Goal: Task Accomplishment & Management: Complete application form

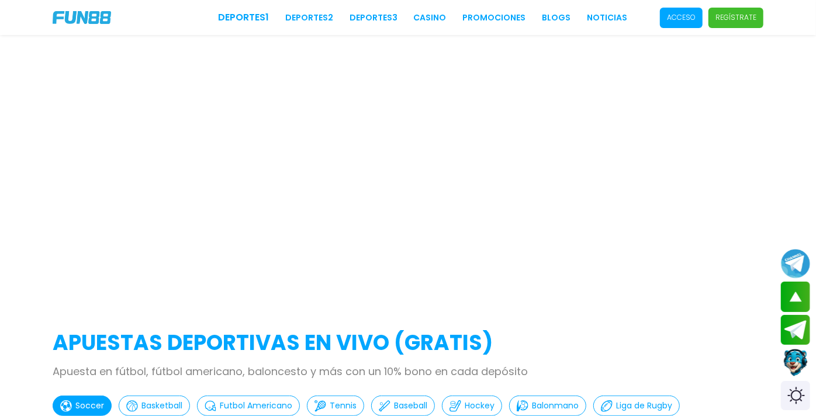
click at [721, 13] on p "Regístrate" at bounding box center [736, 17] width 41 height 11
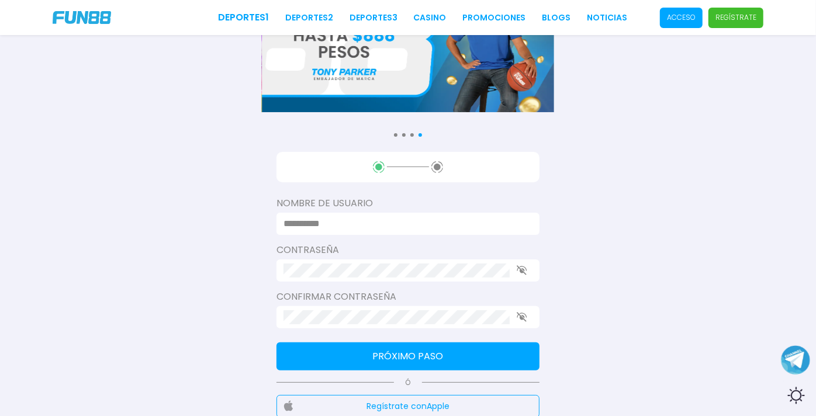
scroll to position [140, 0]
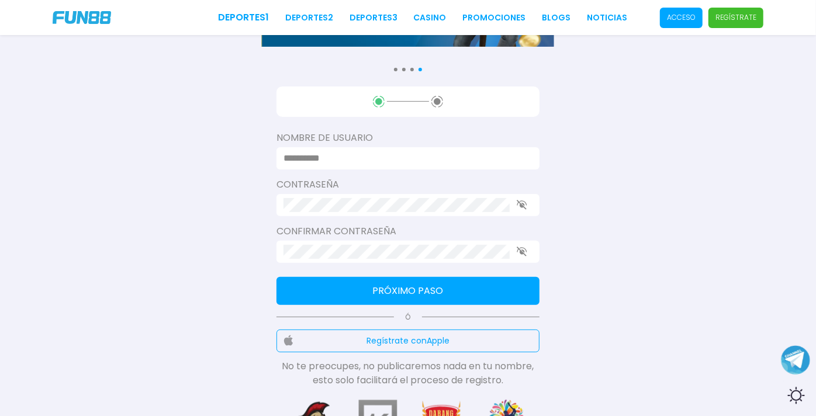
click at [374, 165] on input at bounding box center [405, 158] width 242 height 14
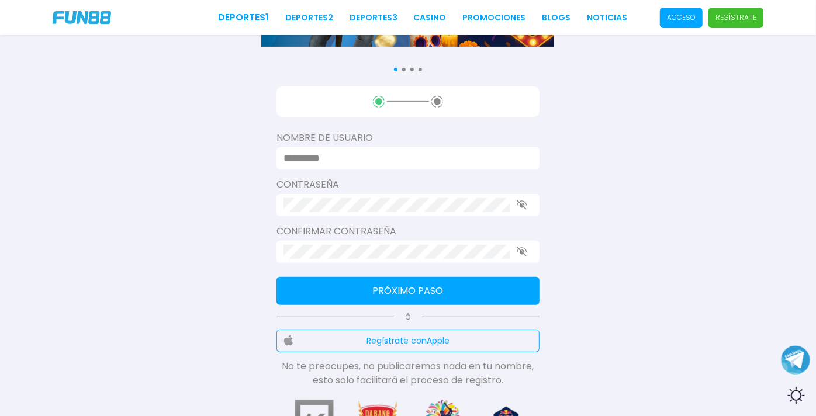
click at [160, 229] on div "Consulta términos y condiciones Consulta términos y condiciones Consulta términ…" at bounding box center [408, 163] width 816 height 606
click at [333, 165] on input at bounding box center [405, 158] width 242 height 14
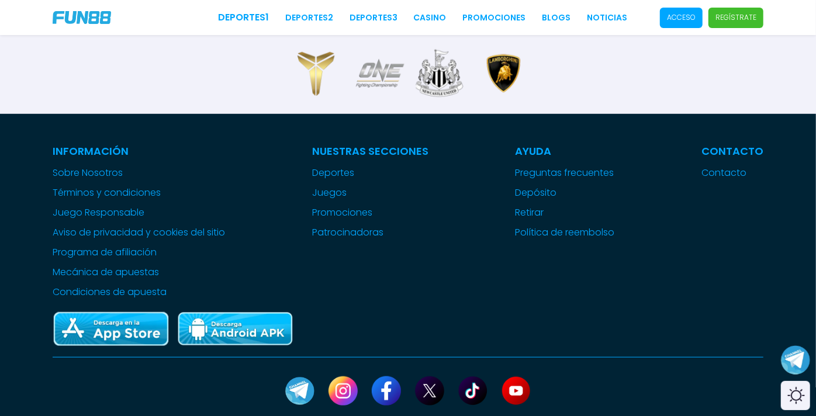
scroll to position [0, 0]
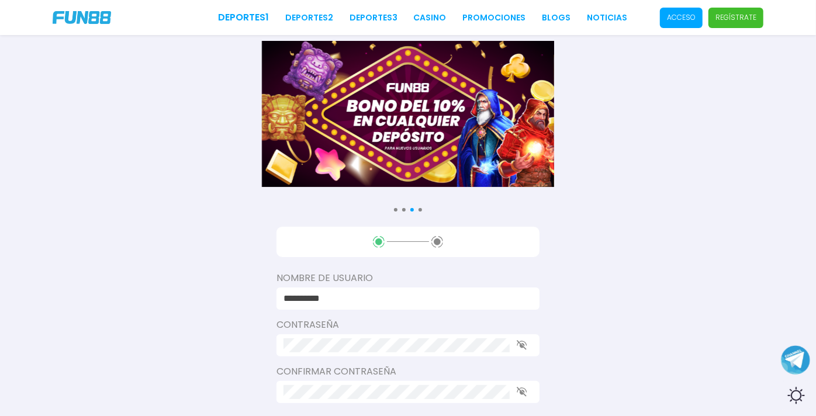
click at [361, 306] on input "**********" at bounding box center [405, 299] width 242 height 14
click at [339, 306] on input "**********" at bounding box center [405, 299] width 242 height 14
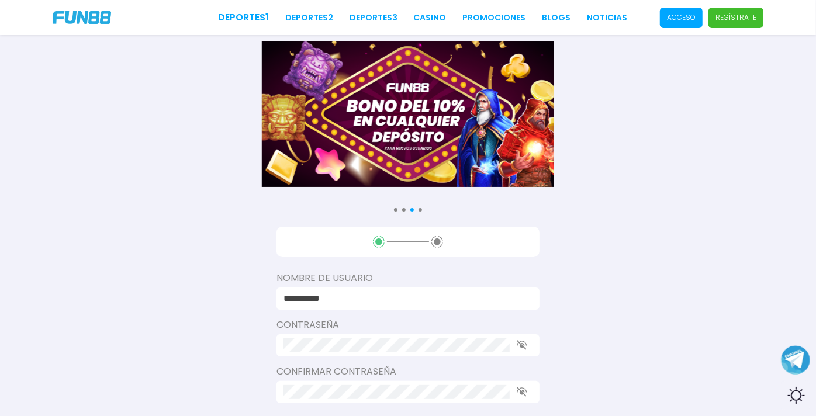
click at [339, 306] on input "**********" at bounding box center [405, 299] width 242 height 14
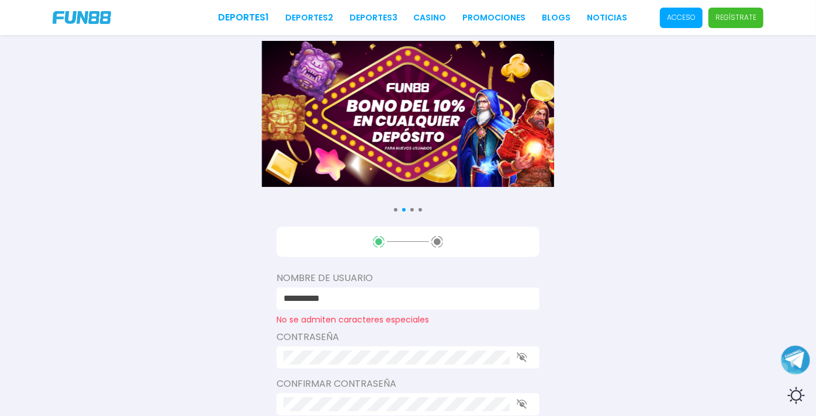
click at [189, 281] on div "**********" at bounding box center [408, 309] width 816 height 618
drag, startPoint x: 189, startPoint y: 281, endPoint x: 123, endPoint y: 225, distance: 86.3
click at [123, 225] on div "**********" at bounding box center [408, 309] width 816 height 618
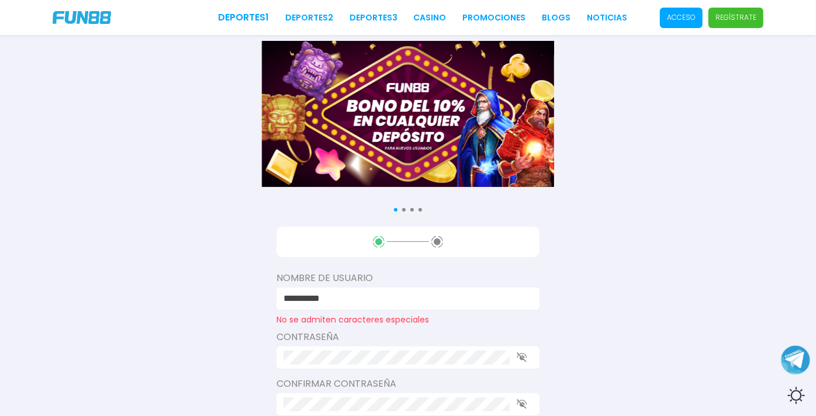
click at [356, 306] on input "**********" at bounding box center [405, 299] width 242 height 14
click at [124, 207] on div "**********" at bounding box center [408, 309] width 816 height 618
click at [347, 306] on input "**********" at bounding box center [405, 299] width 242 height 14
click at [342, 344] on label "Contraseña" at bounding box center [408, 337] width 263 height 14
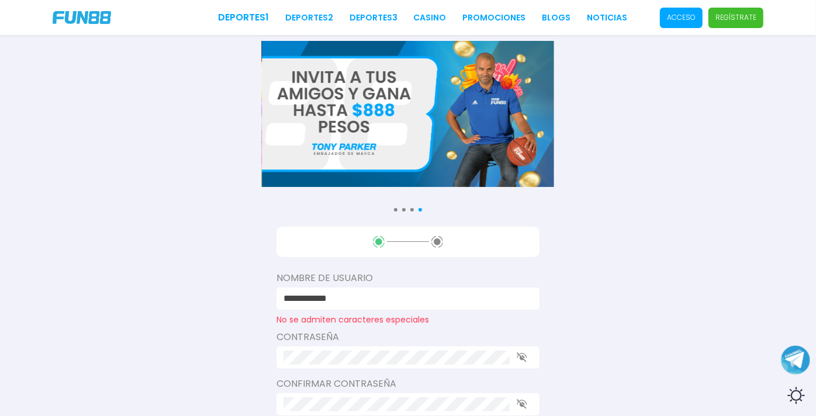
click at [369, 306] on input "**********" at bounding box center [405, 299] width 242 height 14
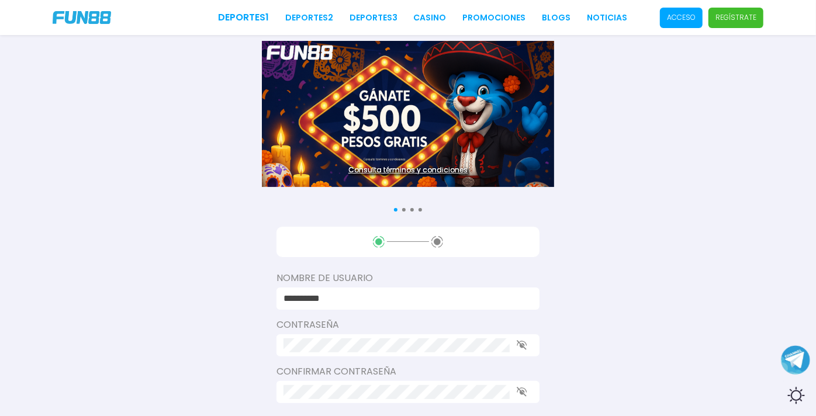
click at [364, 357] on div "Contraseña" at bounding box center [408, 337] width 263 height 39
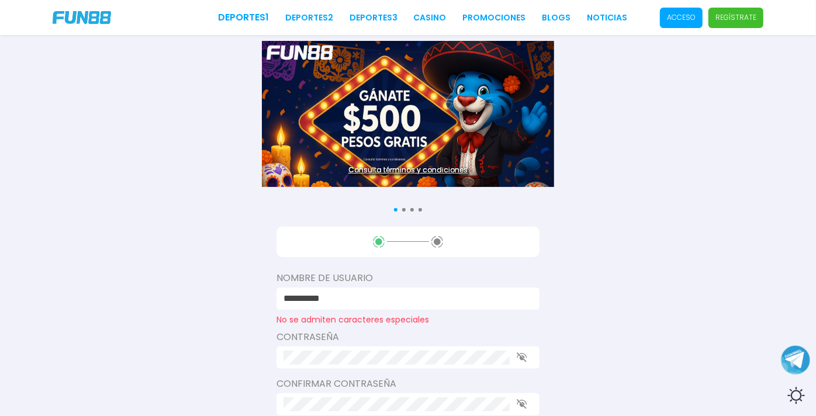
click at [367, 306] on input "**********" at bounding box center [405, 299] width 242 height 14
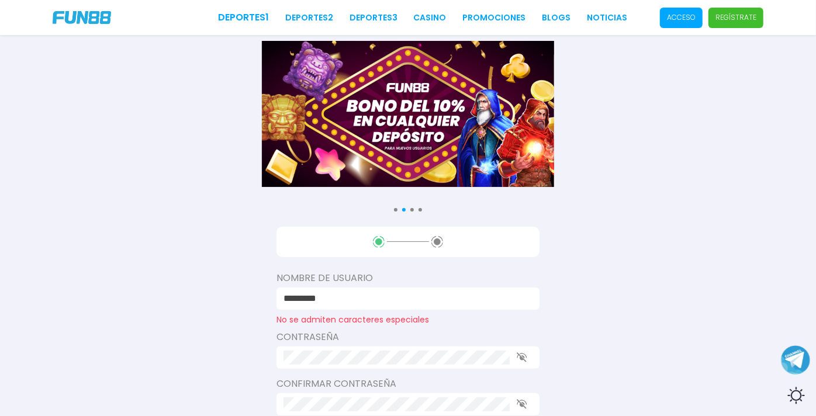
click at [339, 355] on div "Contraseña" at bounding box center [408, 349] width 263 height 39
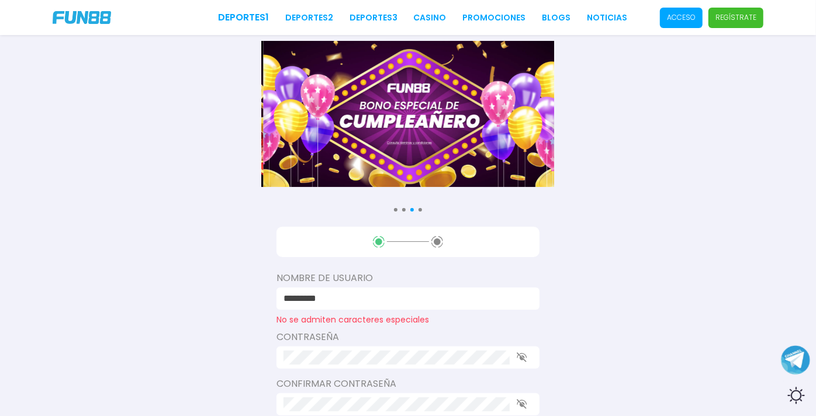
click at [353, 306] on input "*********" at bounding box center [405, 299] width 242 height 14
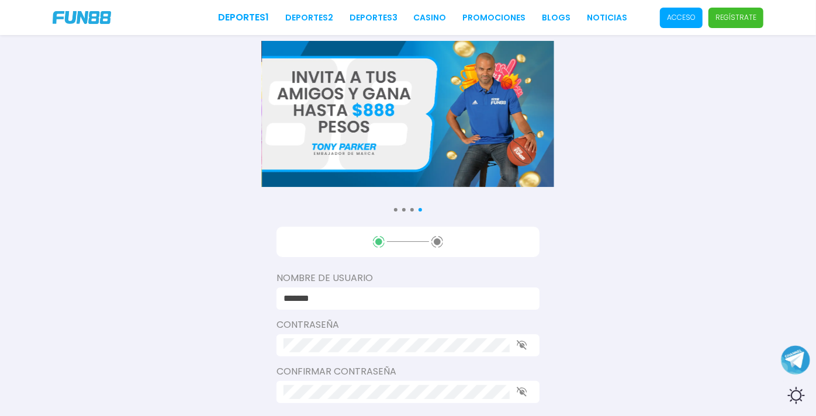
click at [324, 357] on div "Contraseña" at bounding box center [408, 337] width 263 height 39
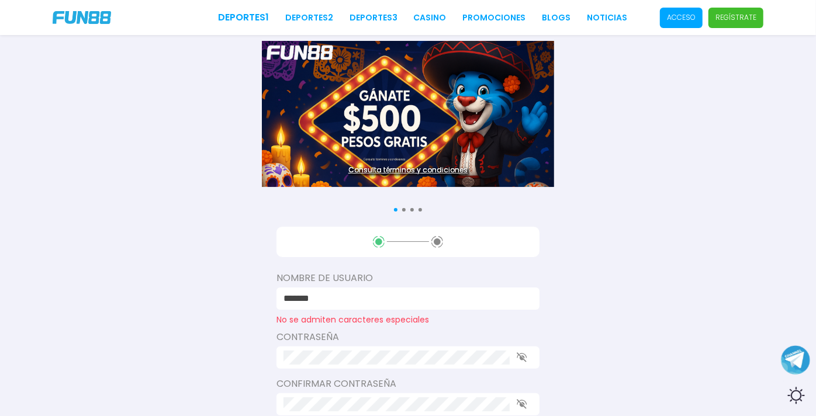
click at [332, 306] on input "*******" at bounding box center [405, 299] width 242 height 14
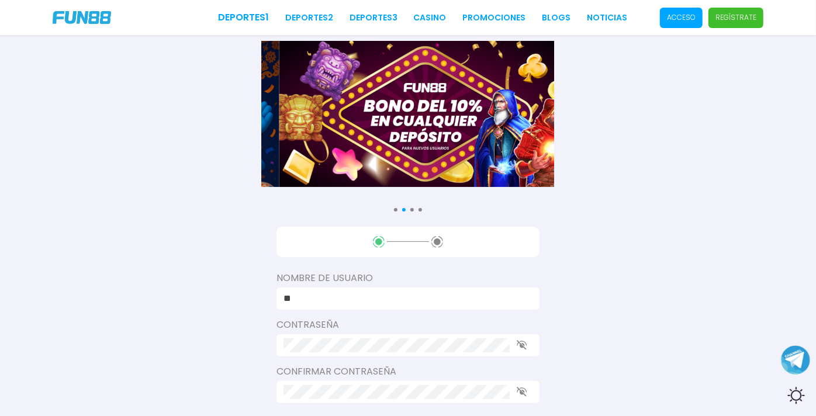
type input "*"
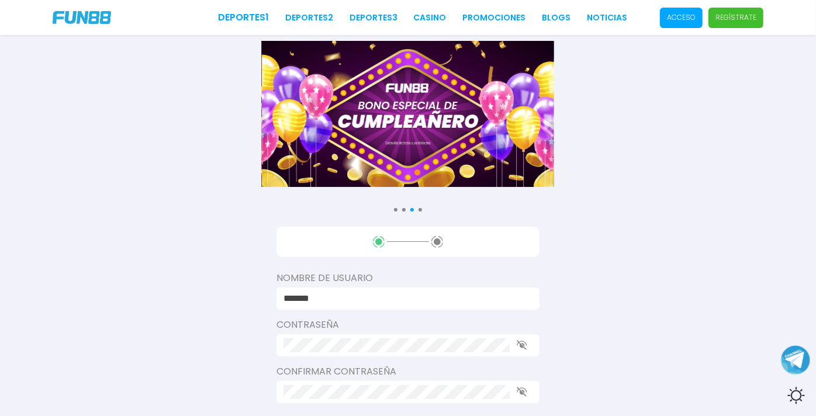
type input "*******"
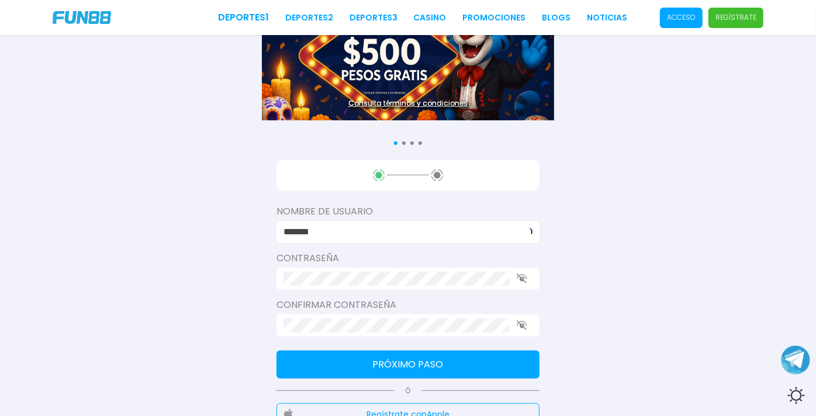
scroll to position [72, 0]
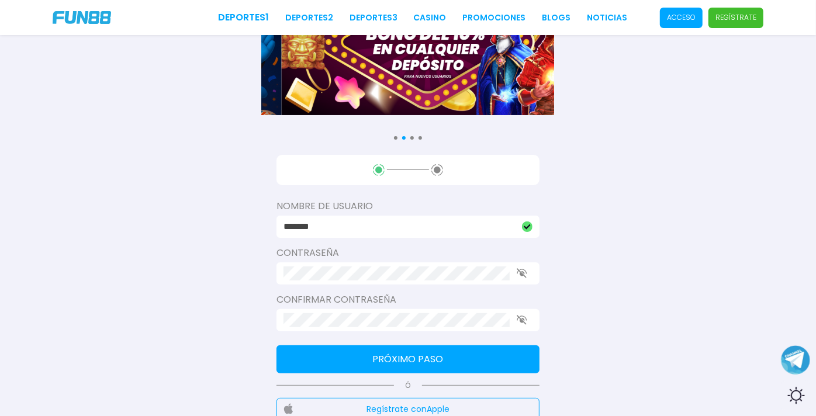
click at [388, 374] on button "Próximo paso" at bounding box center [408, 360] width 263 height 28
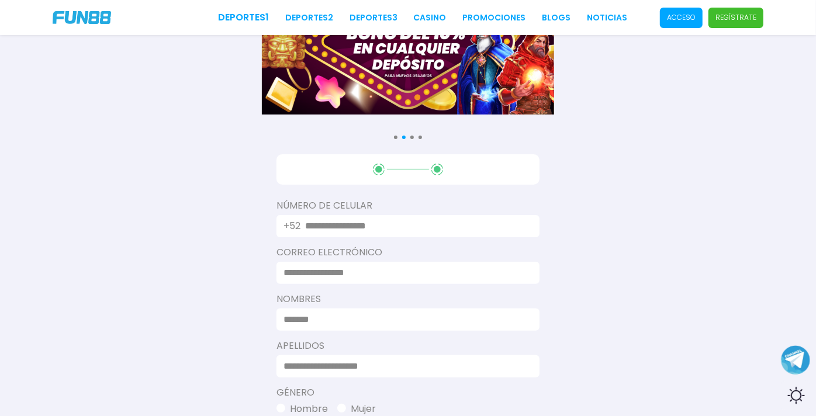
scroll to position [73, 0]
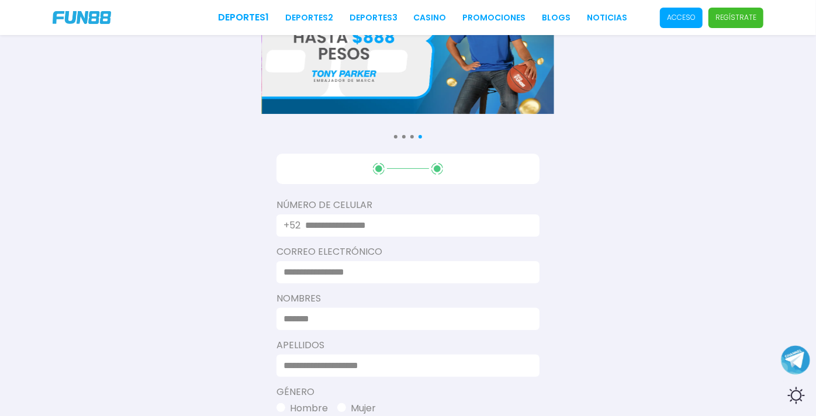
click at [364, 233] on input "text" at bounding box center [415, 226] width 220 height 14
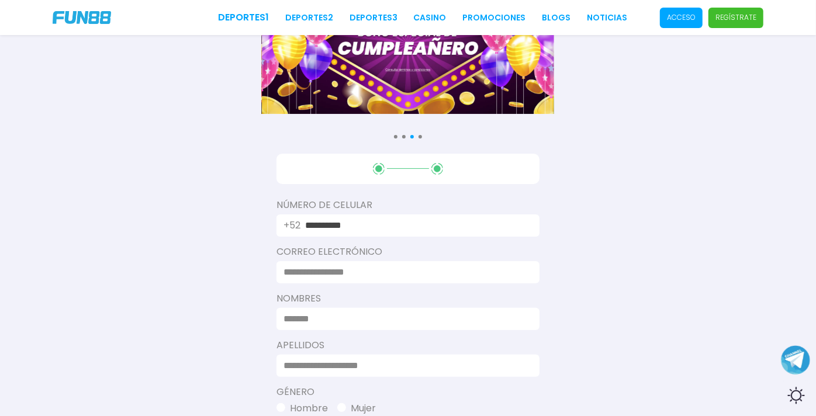
type input "**********"
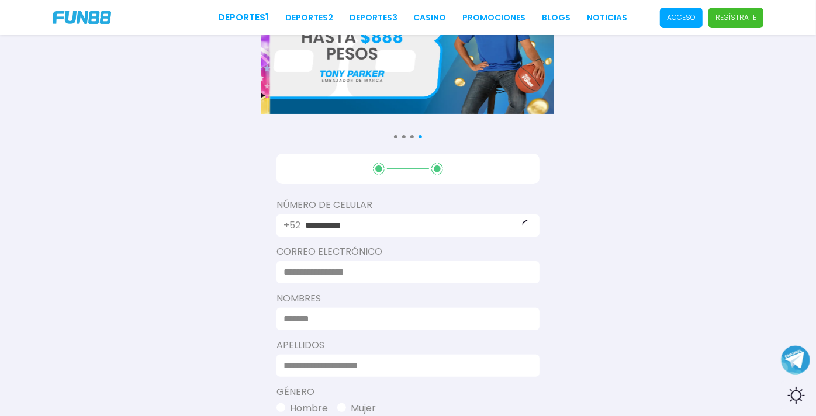
click at [379, 279] on input at bounding box center [405, 272] width 242 height 14
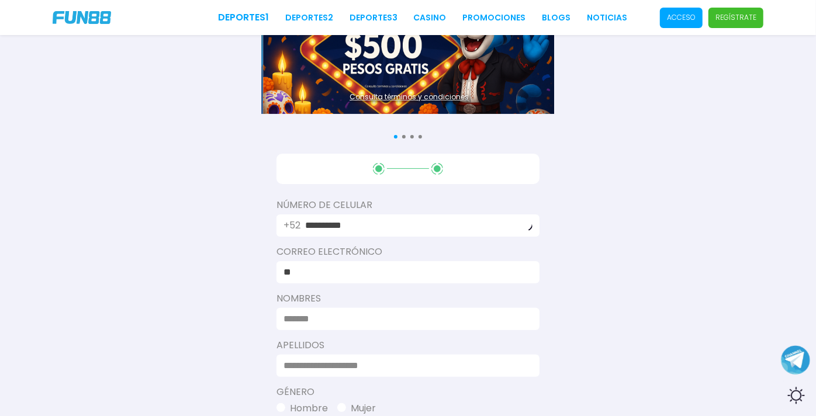
type input "*"
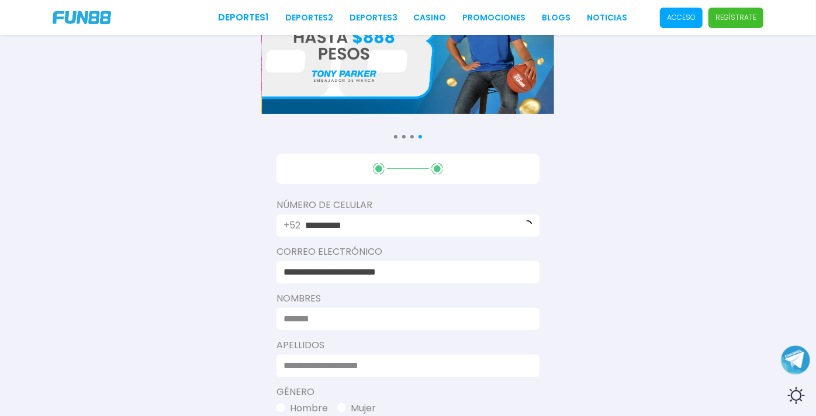
type input "**********"
click at [365, 326] on input at bounding box center [405, 319] width 242 height 14
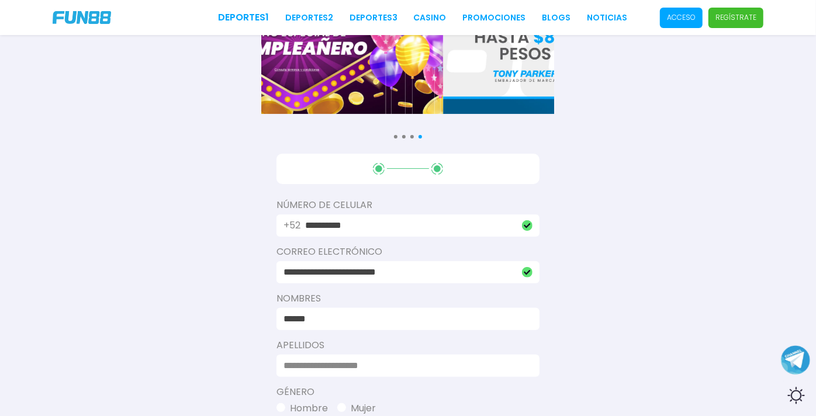
click at [295, 326] on input "******" at bounding box center [405, 319] width 242 height 14
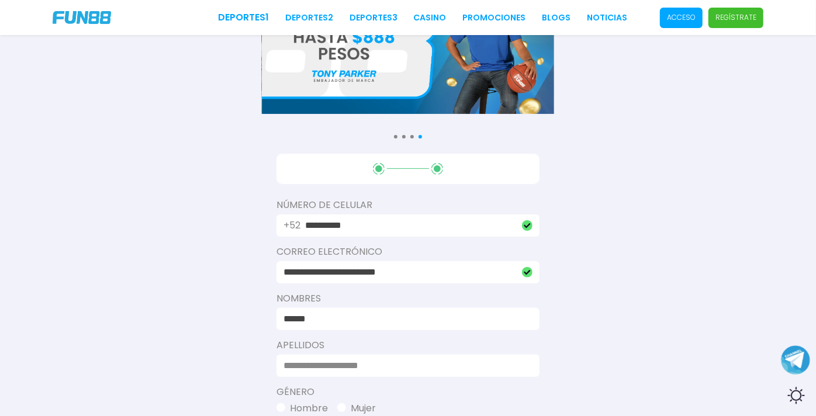
type input "******"
type input "*******"
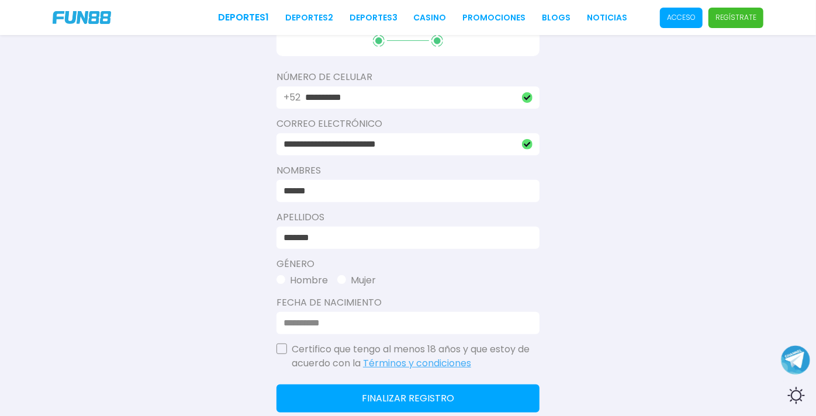
scroll to position [205, 0]
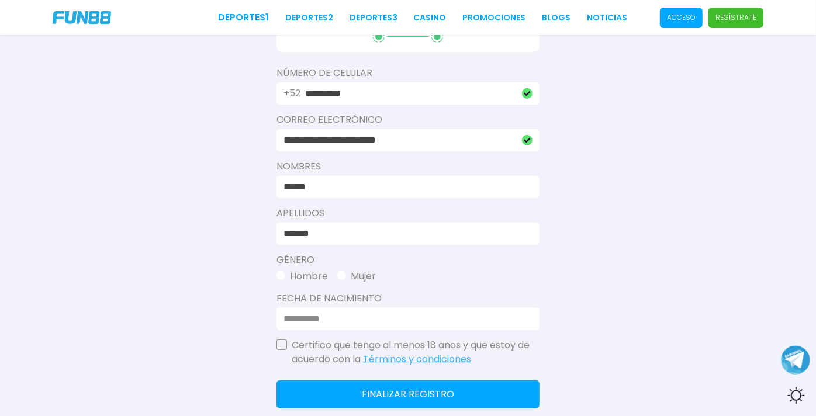
click at [317, 284] on button "Hombre" at bounding box center [302, 277] width 51 height 14
click at [288, 326] on input at bounding box center [405, 319] width 242 height 14
type input "**********"
click at [286, 350] on button "button" at bounding box center [282, 345] width 11 height 11
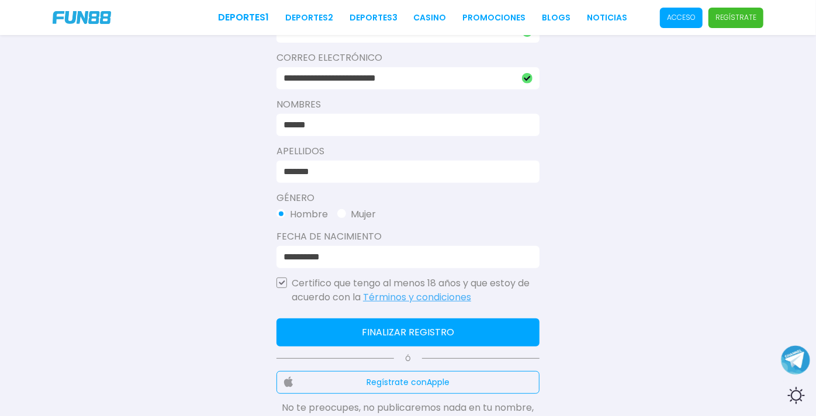
scroll to position [267, 0]
click at [346, 347] on button "Finalizar registro" at bounding box center [408, 333] width 263 height 28
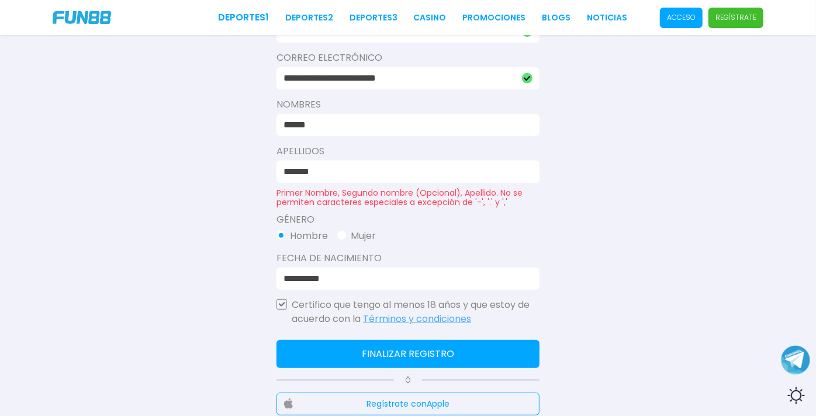
click at [343, 179] on input "*******" at bounding box center [405, 172] width 242 height 14
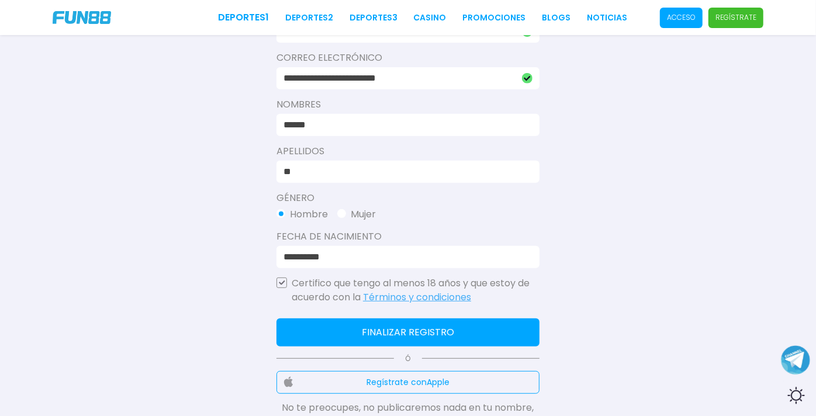
type input "*"
type input "**********"
click at [399, 347] on button "Finalizar registro" at bounding box center [408, 333] width 263 height 28
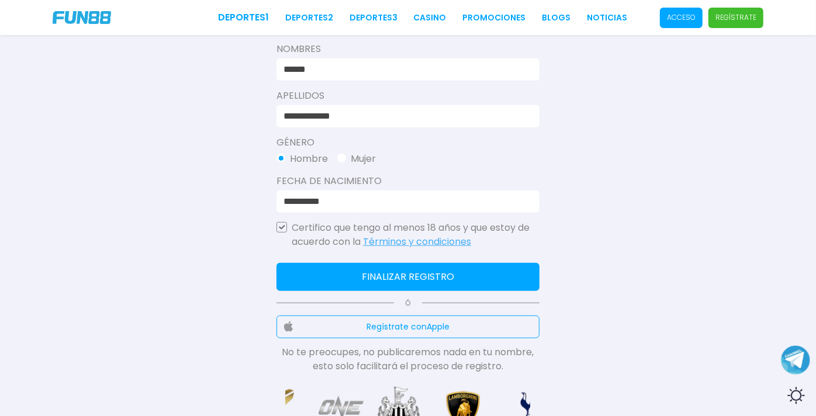
scroll to position [342, 0]
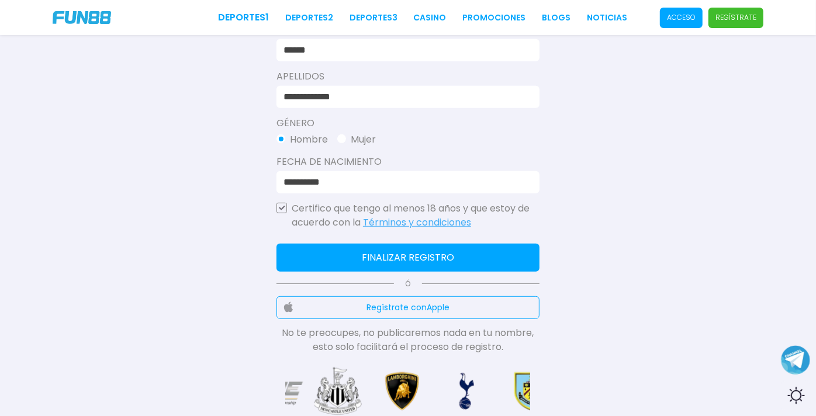
click at [404, 272] on button "Finalizar registro" at bounding box center [408, 258] width 263 height 28
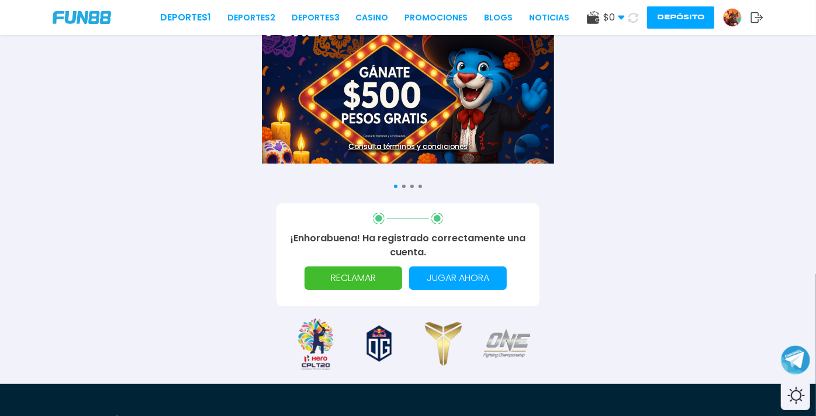
scroll to position [0, 0]
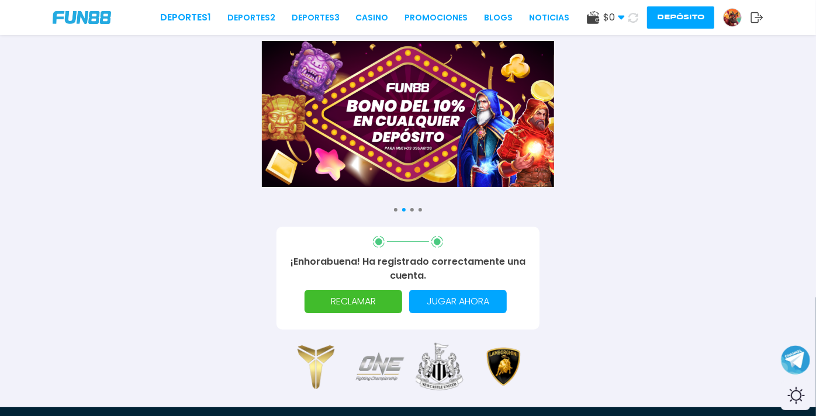
click at [362, 313] on p "RECLAMAR" at bounding box center [354, 301] width 84 height 23
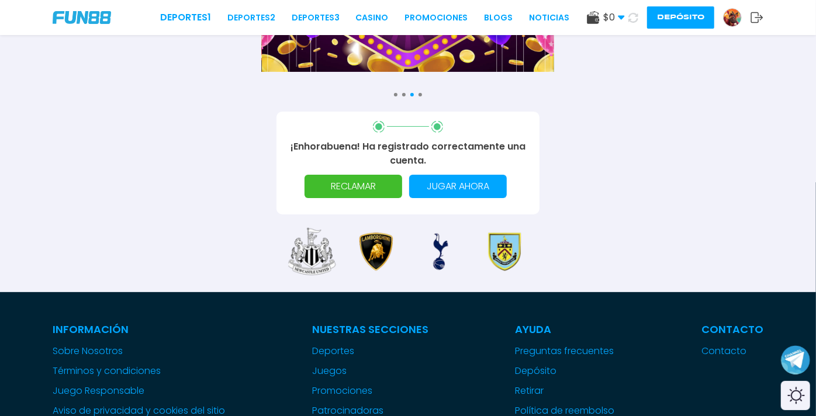
scroll to position [119, 0]
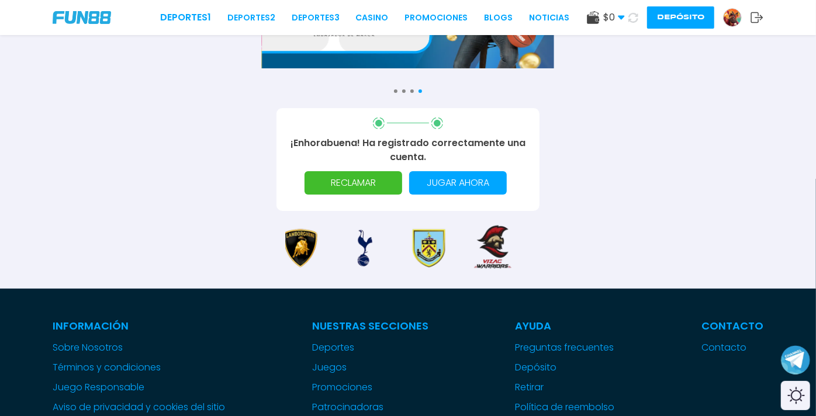
click at [361, 195] on p "RECLAMAR" at bounding box center [354, 182] width 84 height 23
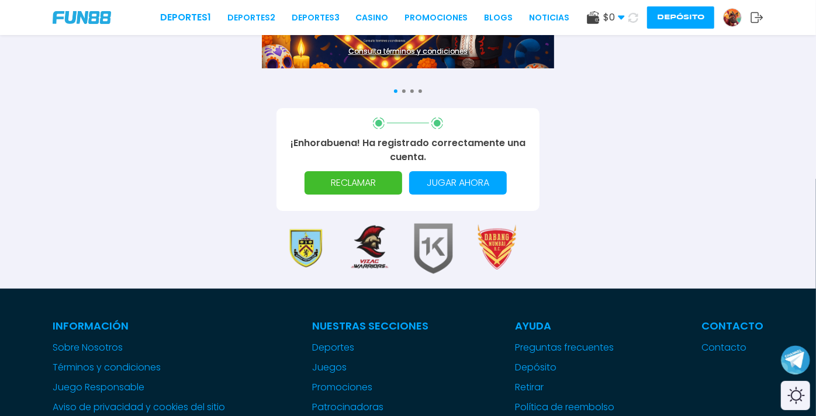
scroll to position [0, 0]
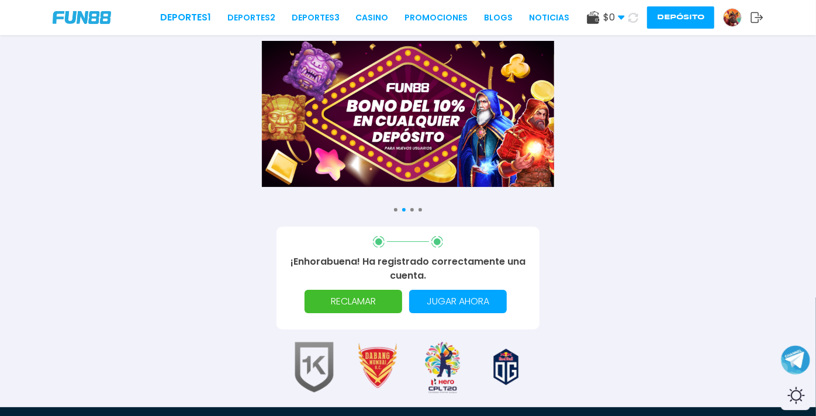
click at [390, 205] on div "Consulta términos y condiciones Consulta términos y condiciones Consulta términ…" at bounding box center [408, 123] width 816 height 165
click at [393, 215] on div "Consulta términos y condiciones Consulta términos y condiciones Consulta términ…" at bounding box center [408, 203] width 816 height 407
click at [391, 205] on div "Consulta términos y condiciones Consulta términos y condiciones Consulta términ…" at bounding box center [408, 203] width 816 height 407
drag, startPoint x: 391, startPoint y: 205, endPoint x: 392, endPoint y: 212, distance: 7.0
click at [394, 212] on div at bounding box center [396, 210] width 4 height 4
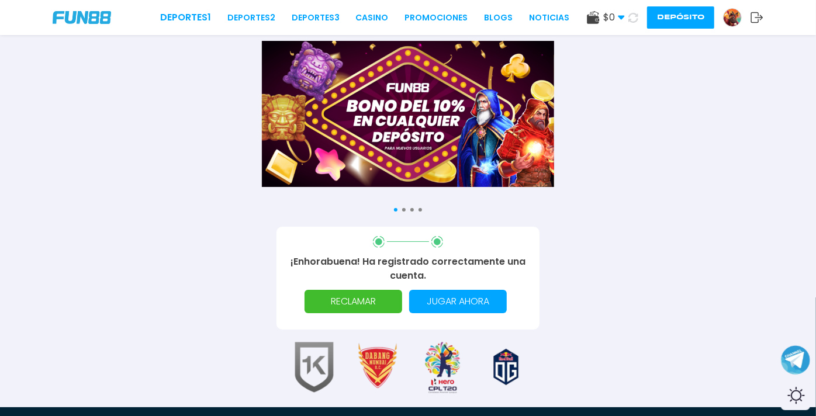
click at [394, 210] on div at bounding box center [396, 210] width 4 height 4
click at [590, 247] on div "Consulta términos y condiciones Consulta términos y condiciones Consulta términ…" at bounding box center [408, 203] width 816 height 407
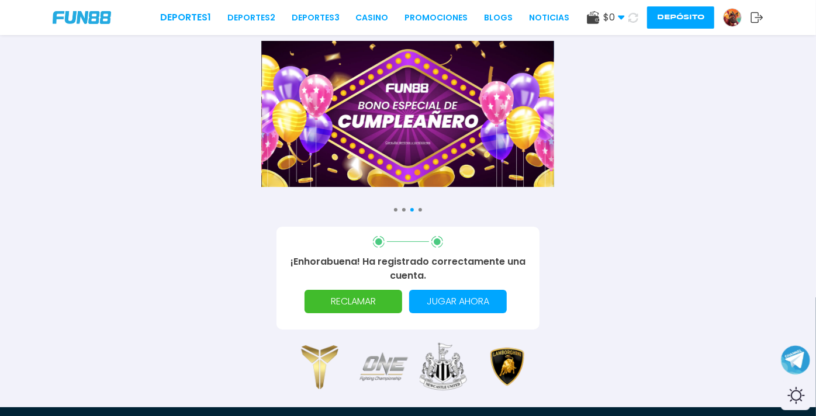
scroll to position [650, 0]
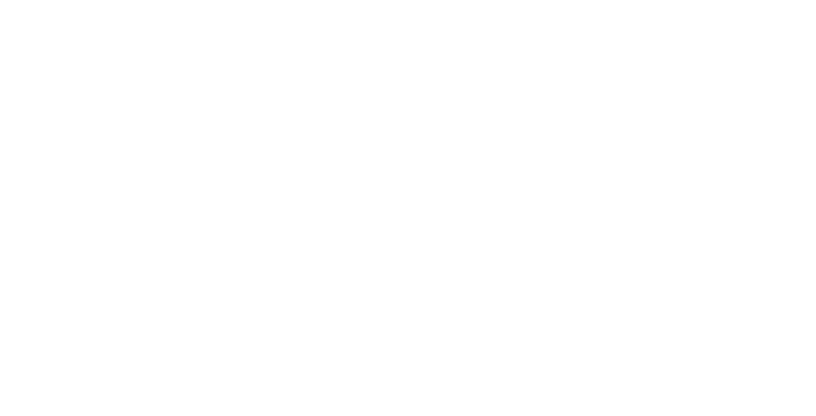
click at [239, 298] on body at bounding box center [408, 208] width 816 height 416
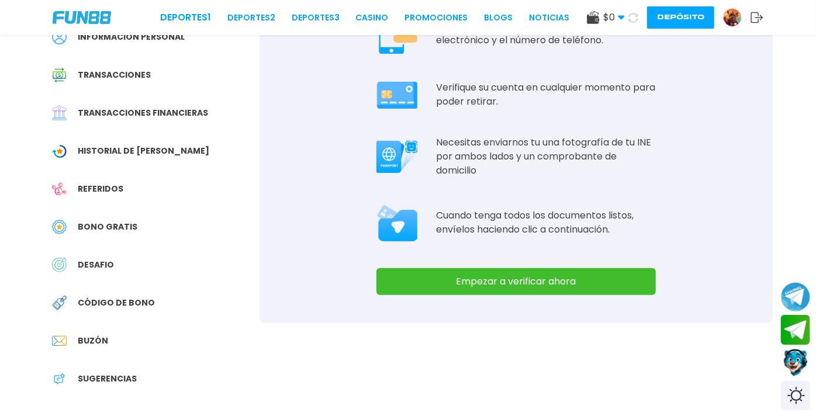
scroll to position [0, 0]
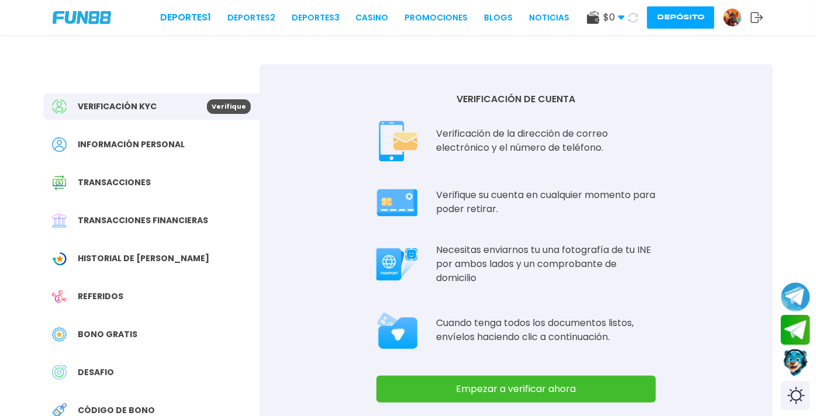
click at [145, 110] on span "Verificación KYC" at bounding box center [117, 107] width 79 height 12
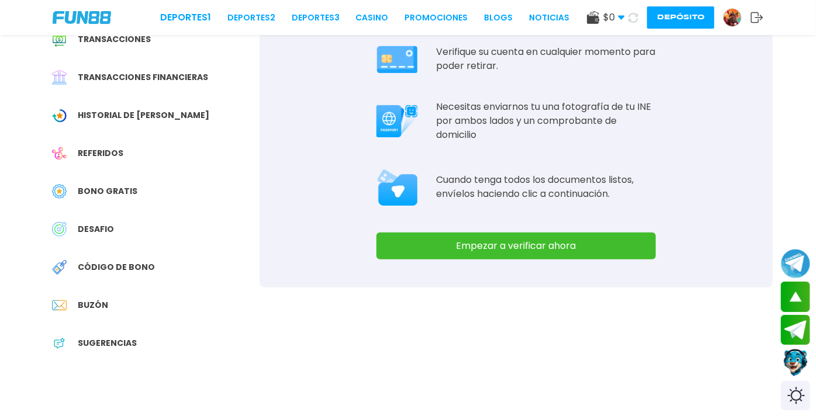
scroll to position [149, 0]
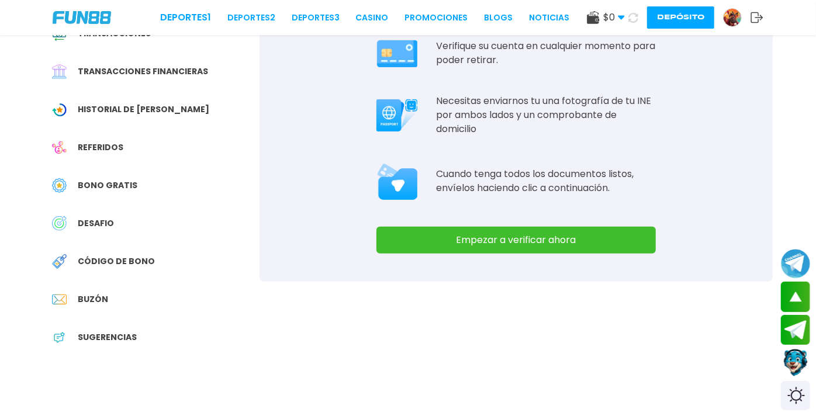
click at [113, 192] on span "Bono Gratis" at bounding box center [108, 185] width 60 height 12
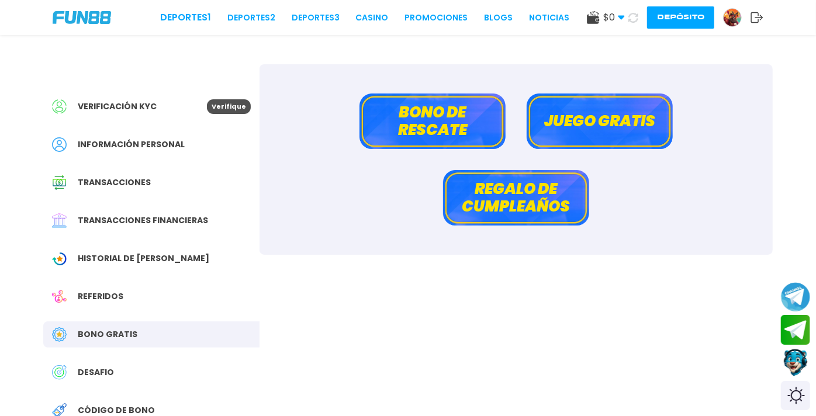
click at [604, 130] on button "Juego gratis" at bounding box center [600, 122] width 146 height 56
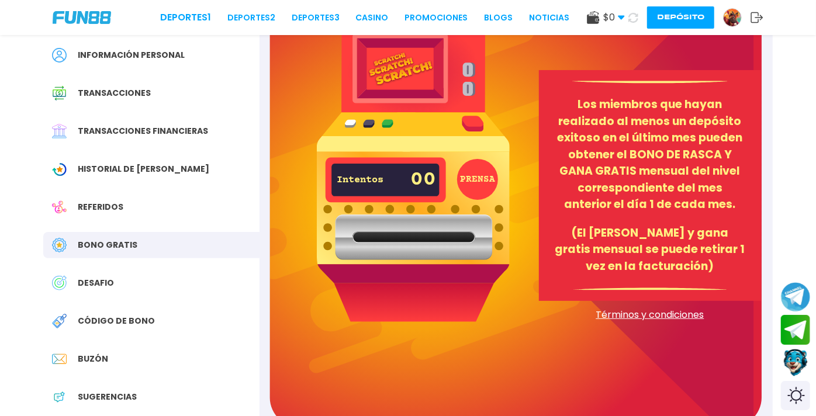
scroll to position [98, 0]
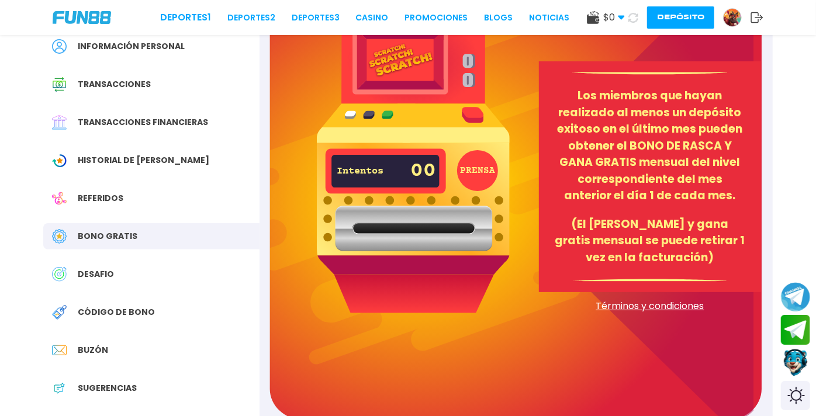
click at [482, 172] on button "PRENSA" at bounding box center [477, 170] width 41 height 41
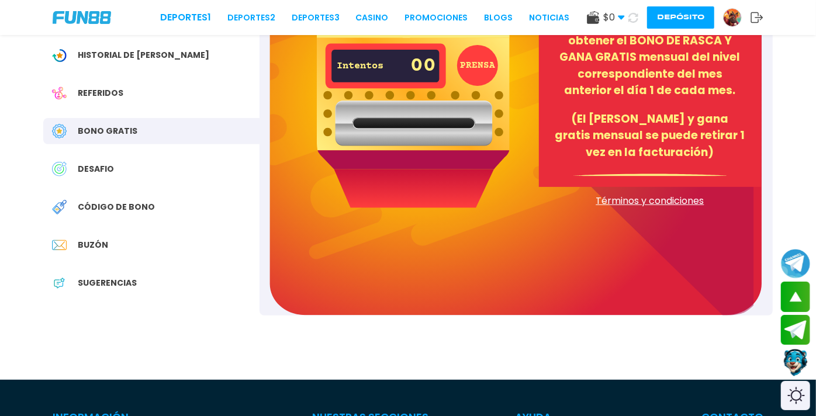
scroll to position [208, 0]
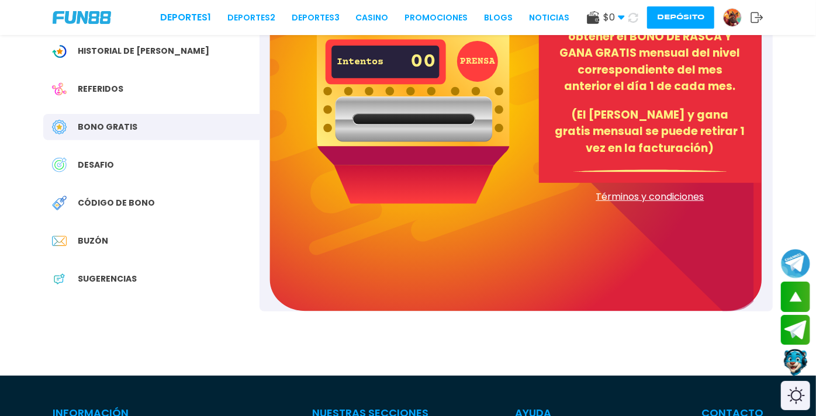
click at [133, 216] on div "Código de bono" at bounding box center [151, 203] width 216 height 26
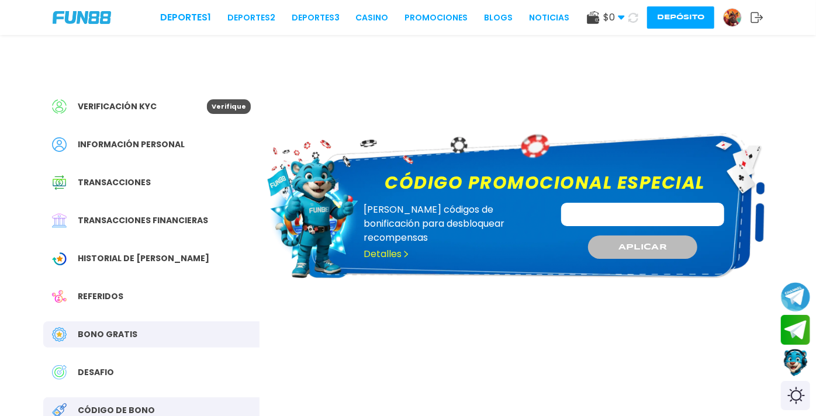
click at [125, 309] on div "Verificación KYC Verifique Información personal Transacciones Transacciones fin…" at bounding box center [151, 302] width 216 height 476
click at [83, 15] on img at bounding box center [82, 17] width 58 height 13
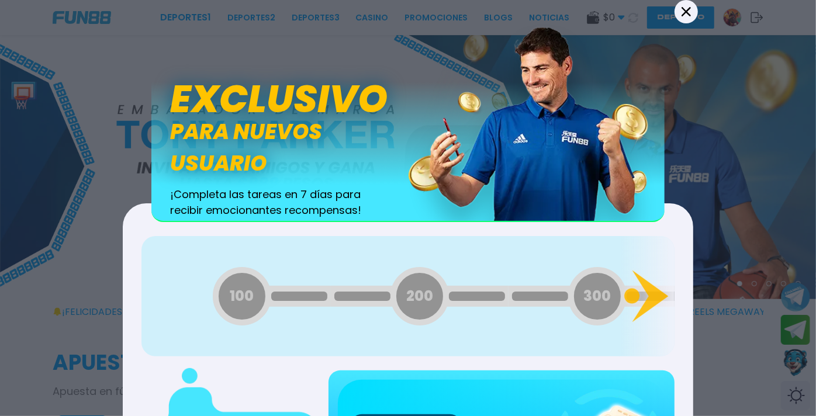
click at [333, 16] on div "Back Exclusivo para nuevos usuario ¡Completa las tareas en 7 días para recibir …" at bounding box center [408, 208] width 585 height 416
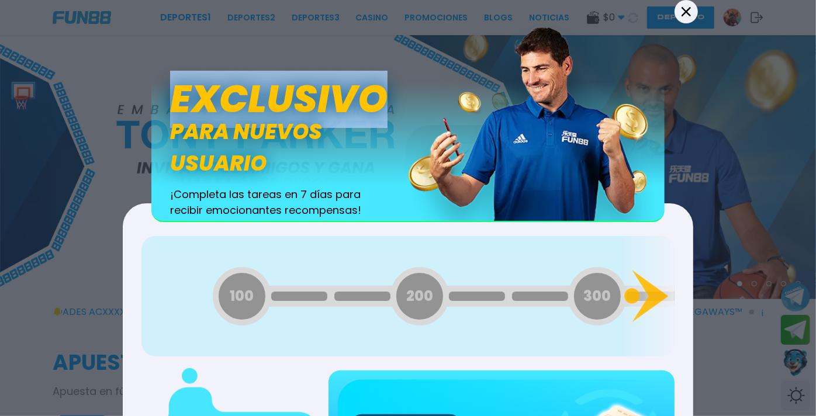
click at [683, 16] on icon at bounding box center [686, 11] width 9 height 9
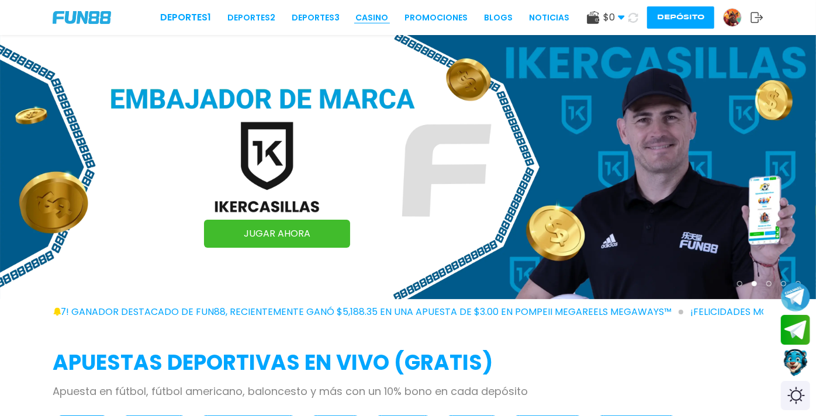
click at [355, 14] on link "CASINO" at bounding box center [371, 18] width 33 height 12
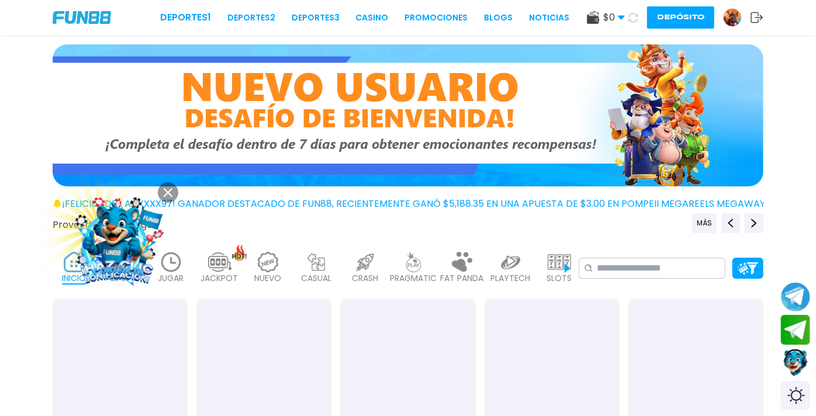
click at [603, 18] on span "$ 0" at bounding box center [614, 18] width 22 height 14
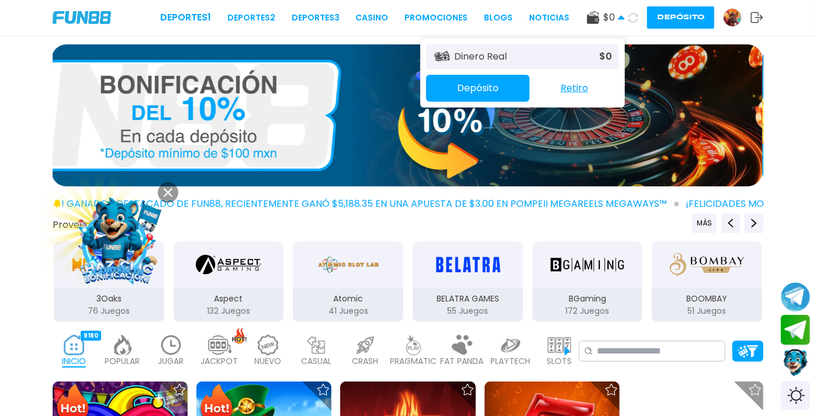
click at [119, 234] on img at bounding box center [116, 240] width 105 height 105
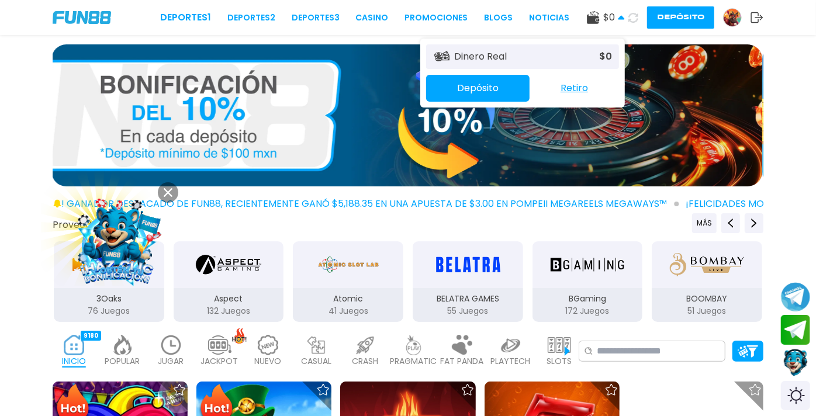
click at [123, 262] on img at bounding box center [117, 241] width 106 height 106
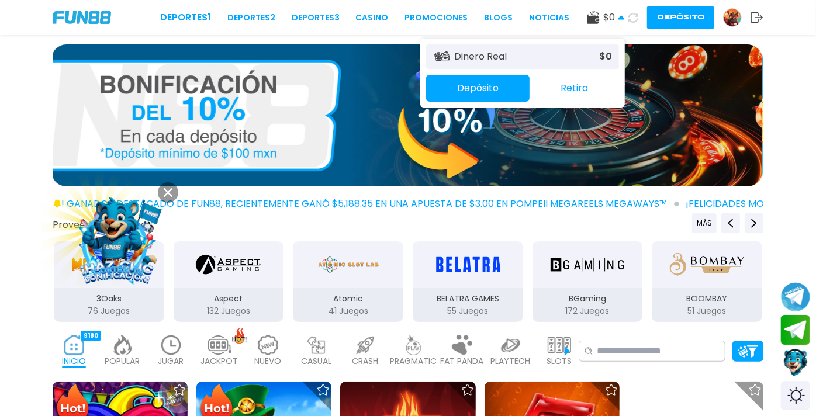
click at [129, 235] on img at bounding box center [116, 240] width 105 height 105
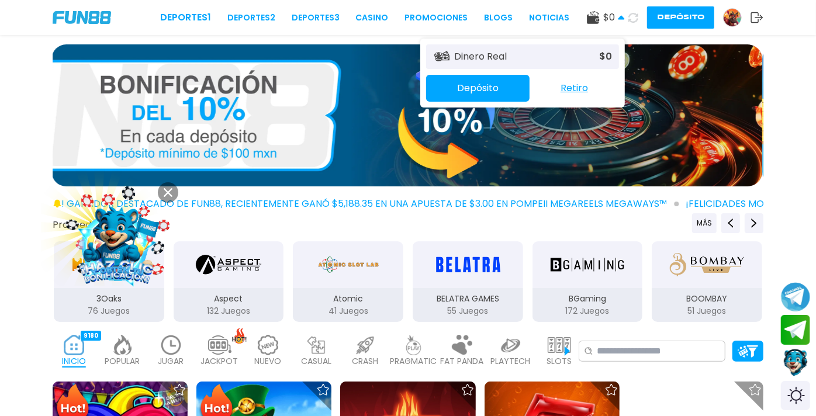
click at [114, 246] on img at bounding box center [116, 240] width 105 height 105
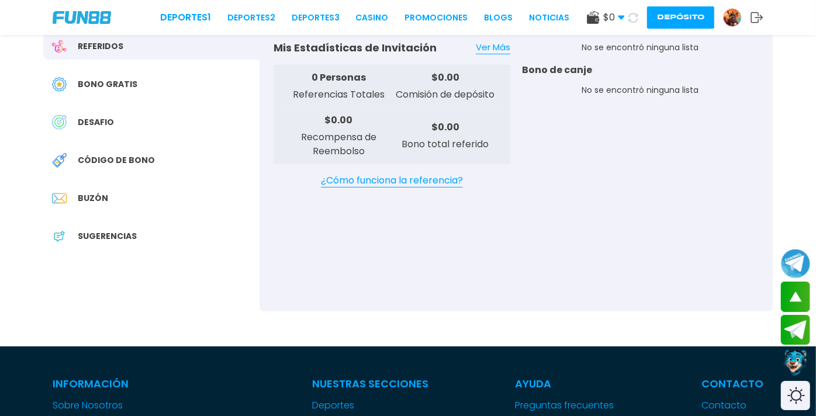
scroll to position [250, 0]
click at [102, 212] on div "Buzón" at bounding box center [151, 198] width 216 height 26
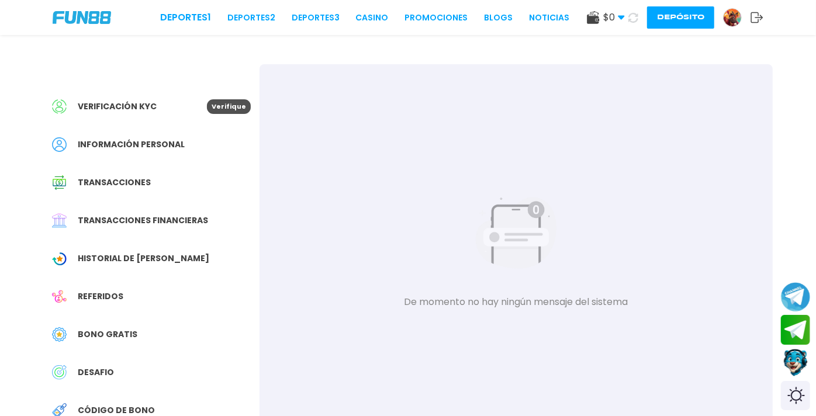
click at [151, 227] on span "Transacciones financieras" at bounding box center [143, 221] width 130 height 12
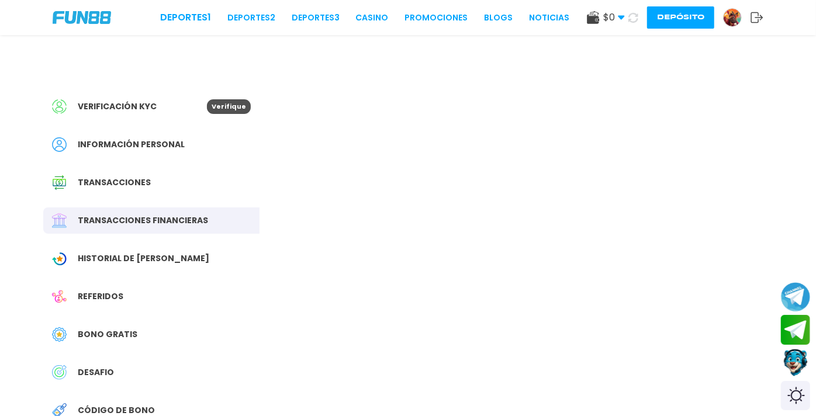
click at [141, 265] on span "Historial de [PERSON_NAME]" at bounding box center [144, 259] width 132 height 12
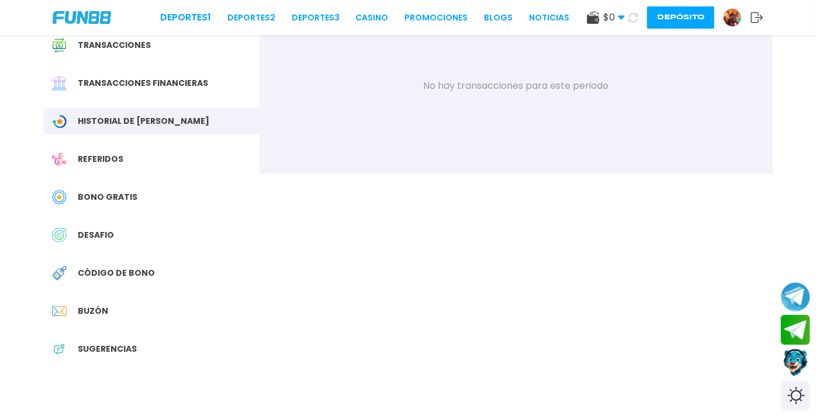
scroll to position [140, 0]
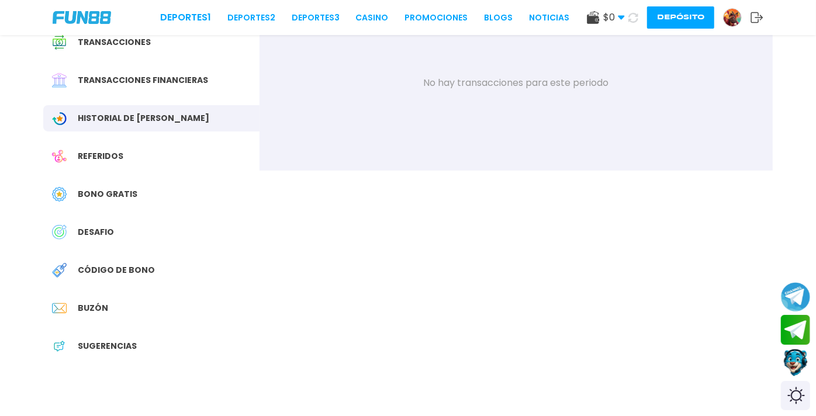
click at [119, 201] on span "Bono Gratis" at bounding box center [108, 194] width 60 height 12
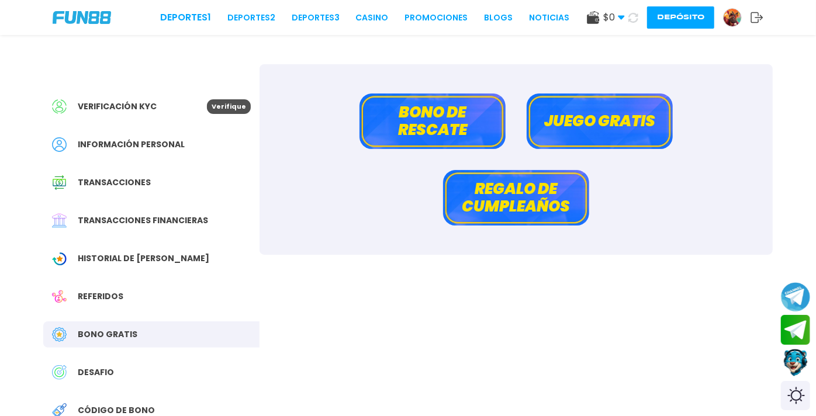
click at [439, 135] on button "Bono de rescate" at bounding box center [433, 122] width 146 height 56
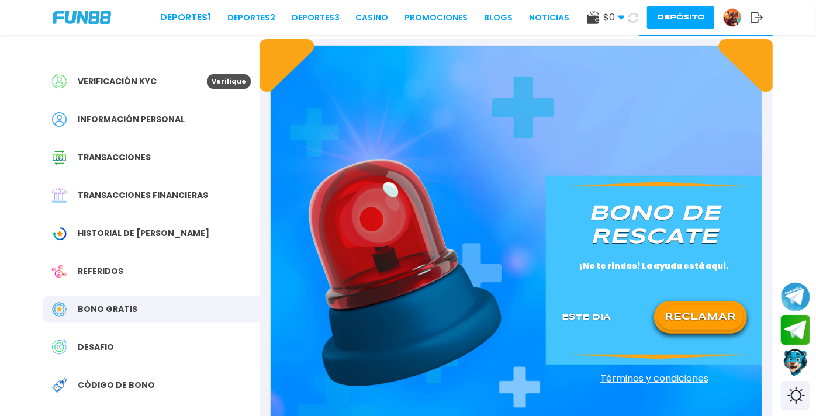
scroll to position [47, 0]
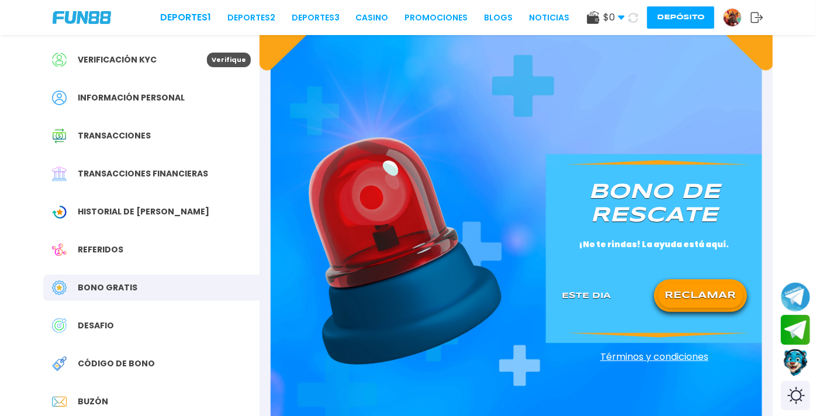
click at [712, 303] on button "RECLAMAR" at bounding box center [700, 296] width 85 height 25
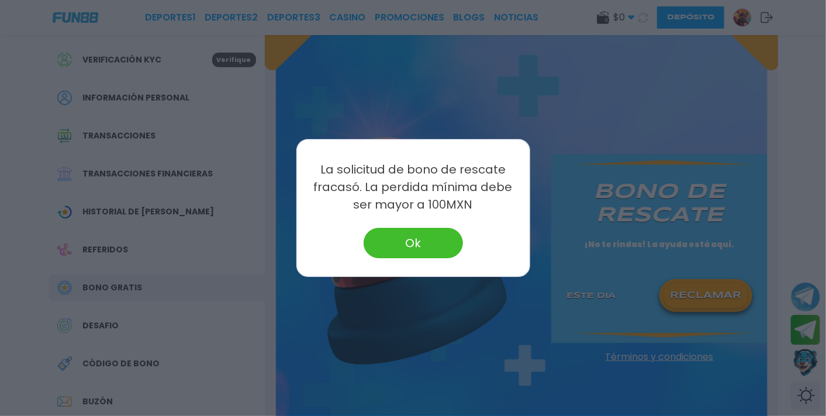
click at [412, 234] on button "Ok" at bounding box center [413, 243] width 99 height 30
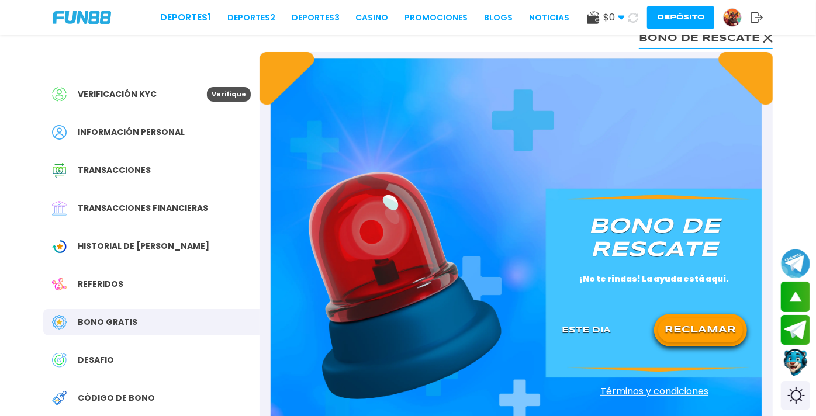
scroll to position [0, 0]
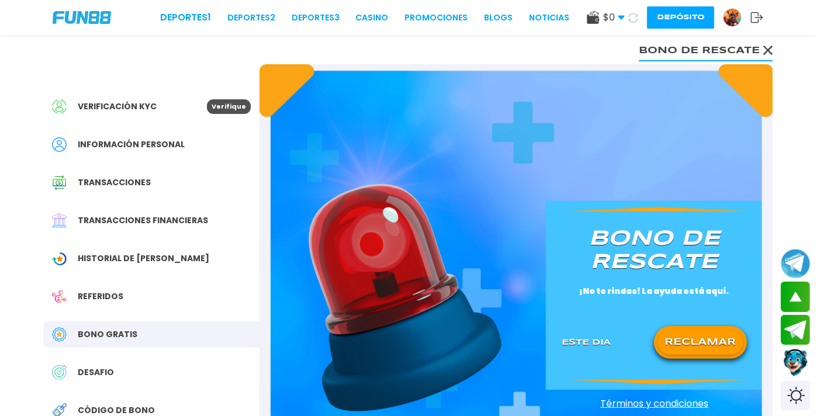
click at [769, 47] on icon at bounding box center [768, 50] width 9 height 9
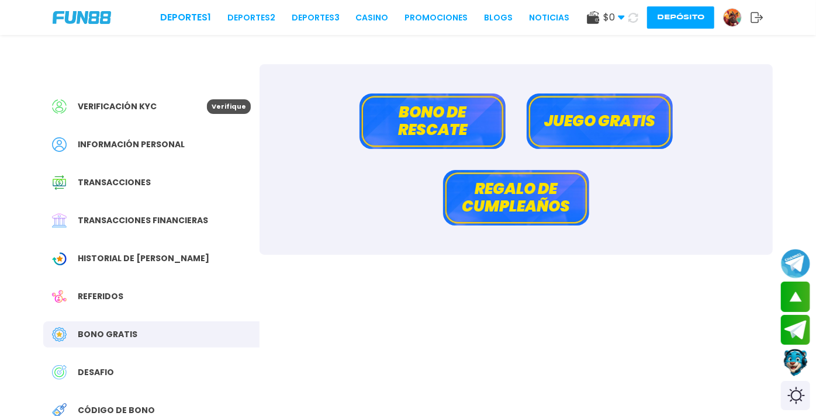
click at [583, 115] on button "Juego gratis" at bounding box center [600, 122] width 146 height 56
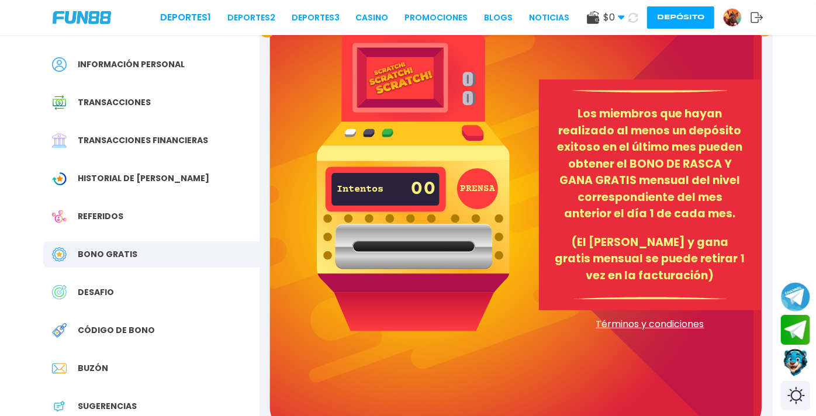
scroll to position [85, 0]
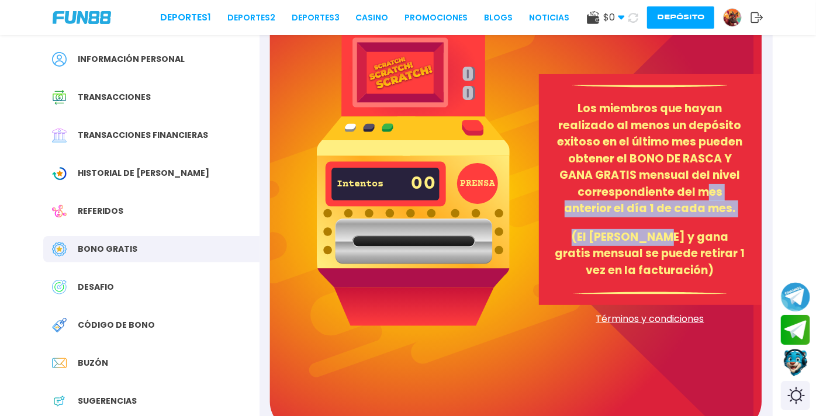
drag, startPoint x: 642, startPoint y: 226, endPoint x: 560, endPoint y: 185, distance: 91.8
click at [561, 185] on div "Los miembros que hayan realizado al menos un depósito exitoso en el último mes …" at bounding box center [650, 189] width 222 height 231
click at [401, 89] on img at bounding box center [413, 169] width 193 height 312
drag, startPoint x: 401, startPoint y: 89, endPoint x: 398, endPoint y: 152, distance: 63.2
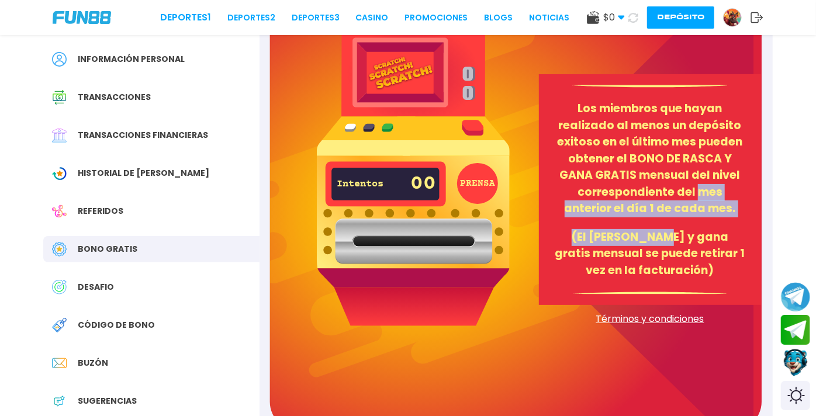
click at [400, 105] on img at bounding box center [413, 169] width 193 height 312
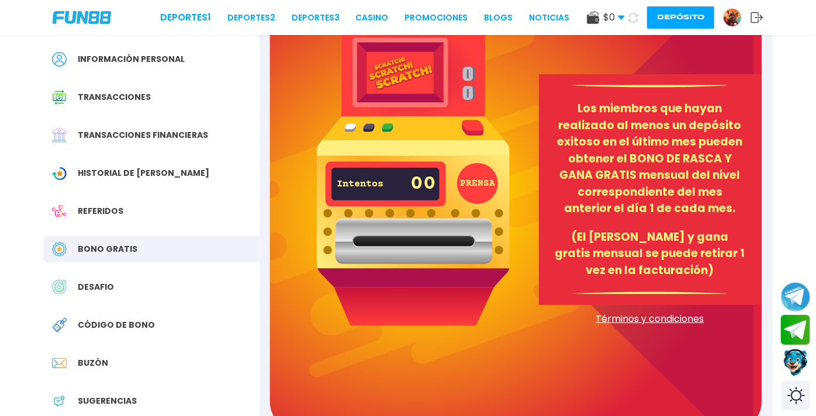
click at [402, 187] on div "Intentos 00" at bounding box center [386, 184] width 99 height 41
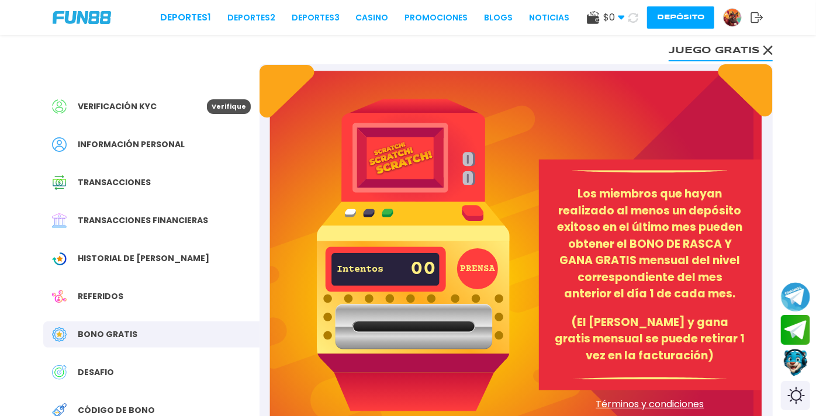
click at [764, 50] on icon at bounding box center [768, 50] width 9 height 9
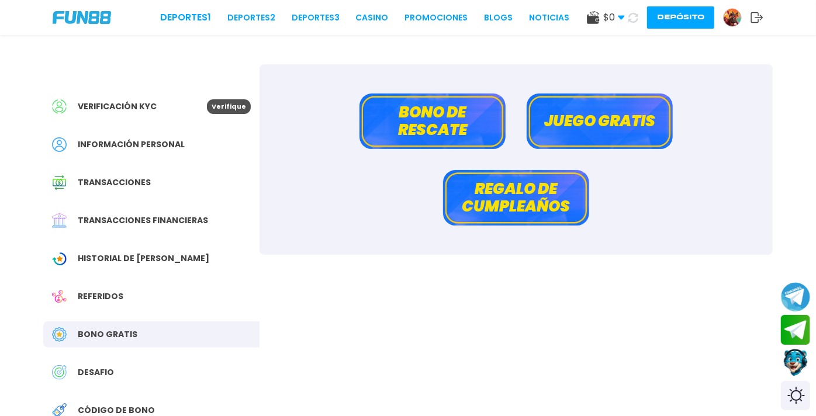
click at [516, 212] on button "Regalo de cumpleaños" at bounding box center [516, 198] width 146 height 56
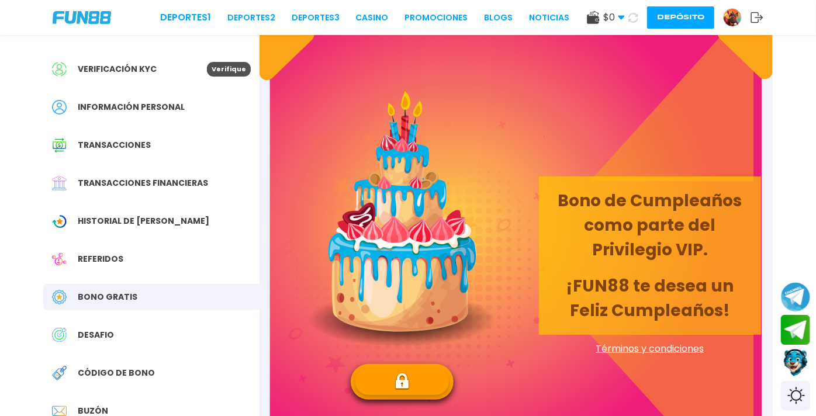
scroll to position [39, 0]
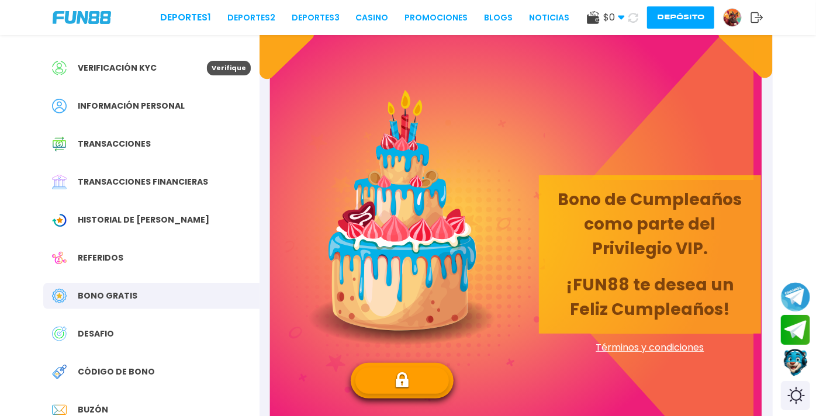
click at [393, 368] on button at bounding box center [402, 381] width 94 height 26
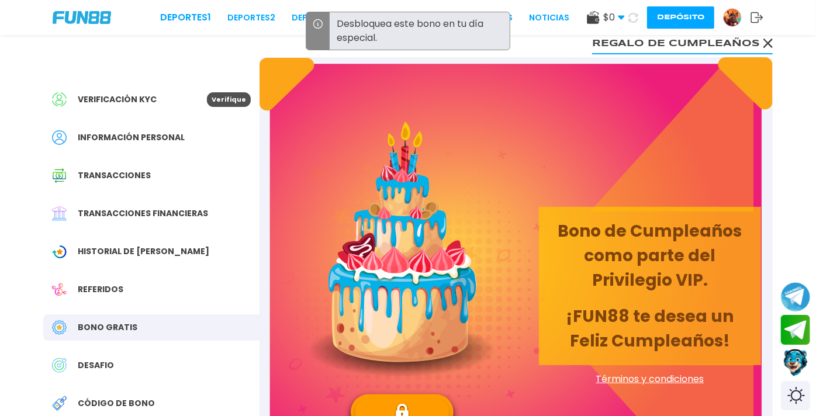
scroll to position [0, 0]
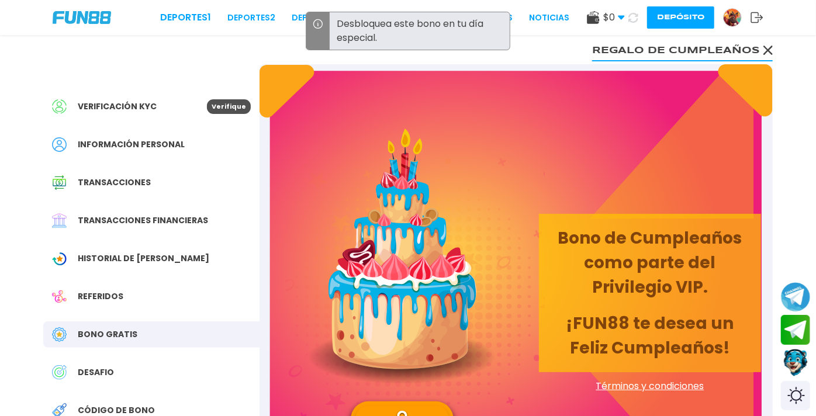
click at [765, 51] on use at bounding box center [768, 50] width 9 height 9
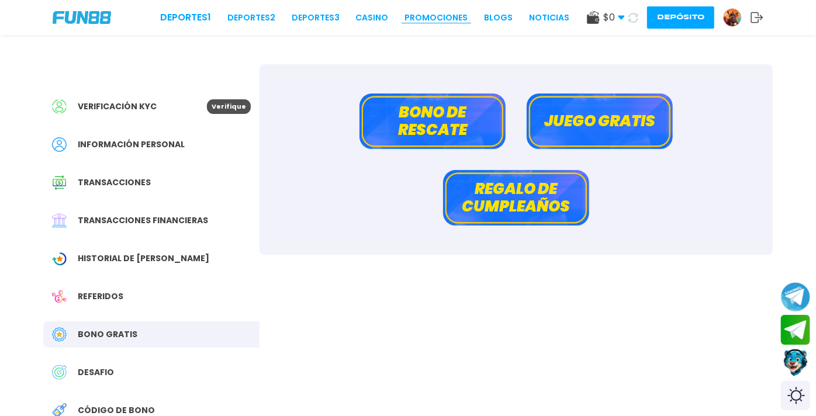
click at [405, 13] on link "Promociones" at bounding box center [436, 18] width 63 height 12
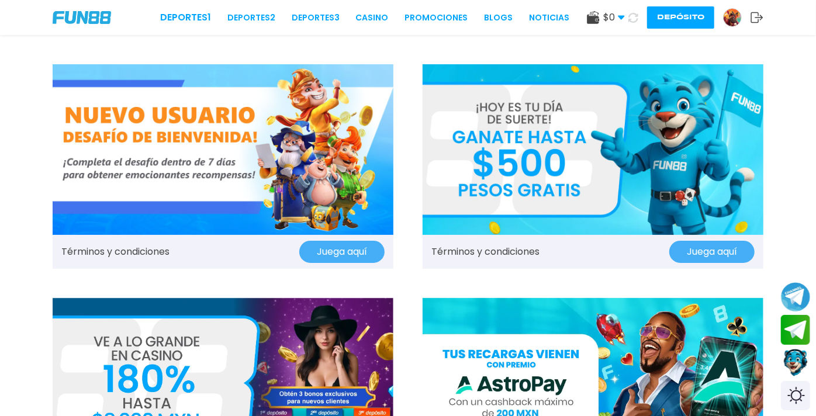
scroll to position [12, 0]
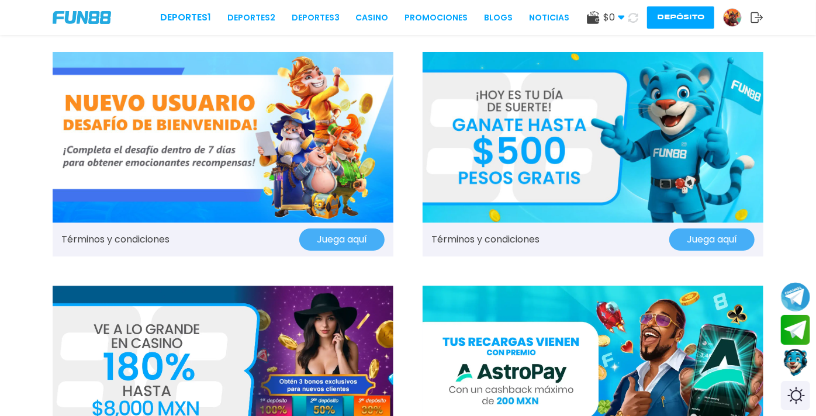
click at [700, 247] on button "Juega aquí" at bounding box center [711, 240] width 85 height 22
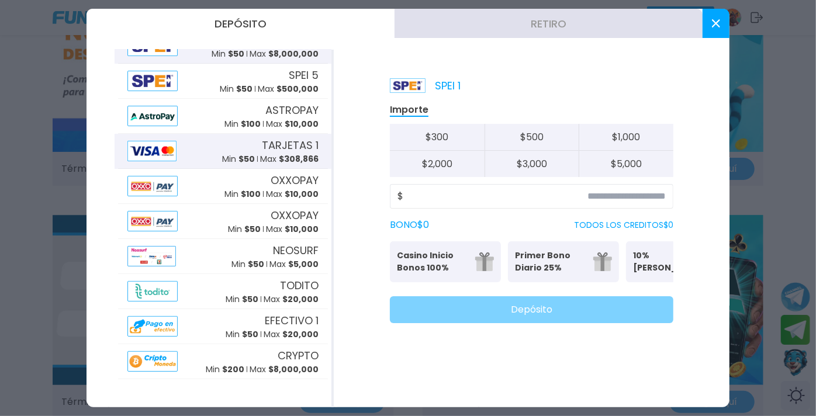
scroll to position [100, 0]
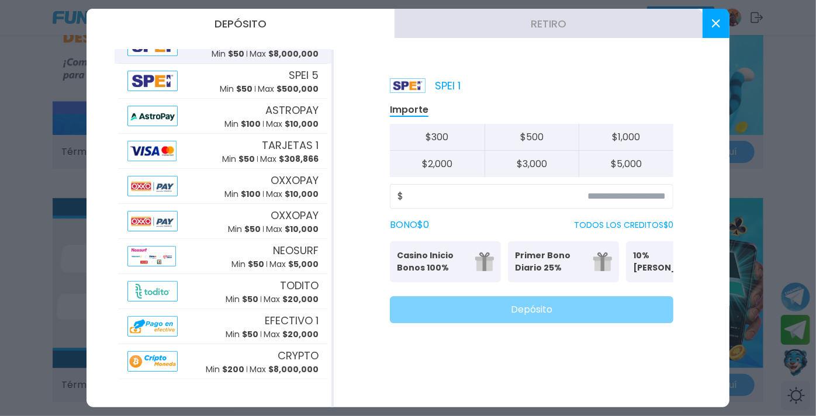
click at [721, 31] on button at bounding box center [716, 23] width 27 height 29
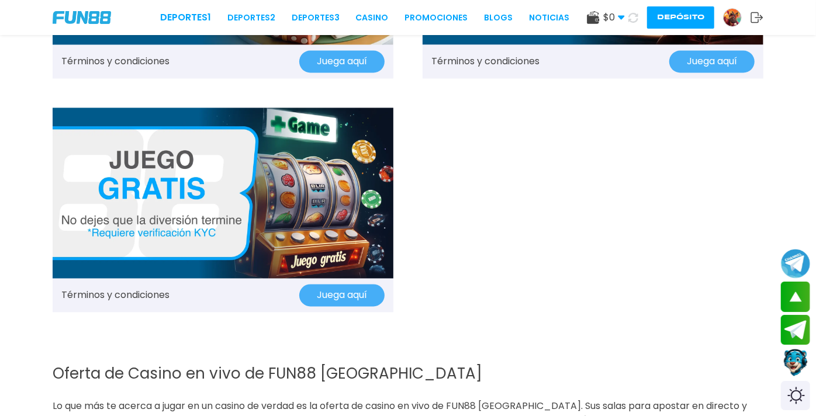
scroll to position [1358, 0]
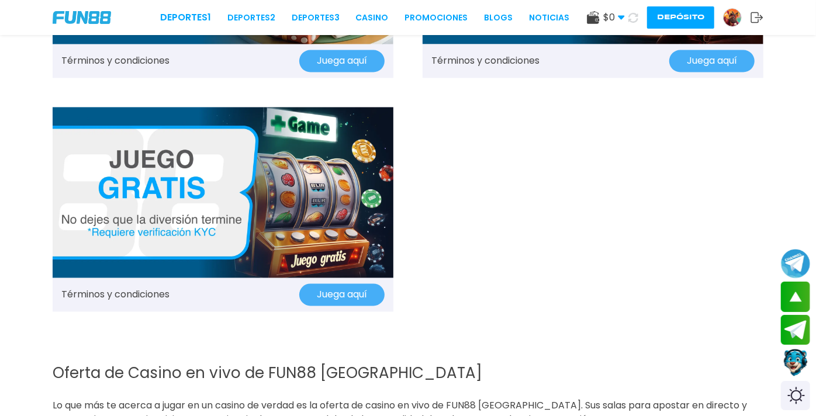
click at [346, 306] on button "Juega aquí" at bounding box center [341, 295] width 85 height 22
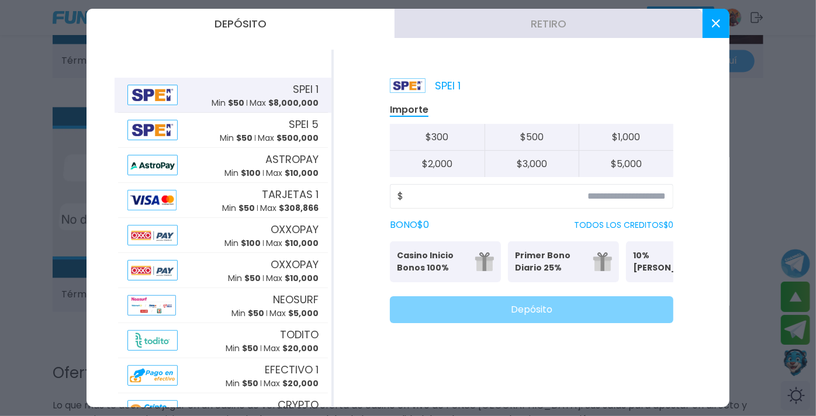
click at [476, 282] on button "Casino Inicio Bonos 100% Es necesario apostar 30 veces." at bounding box center [445, 261] width 111 height 41
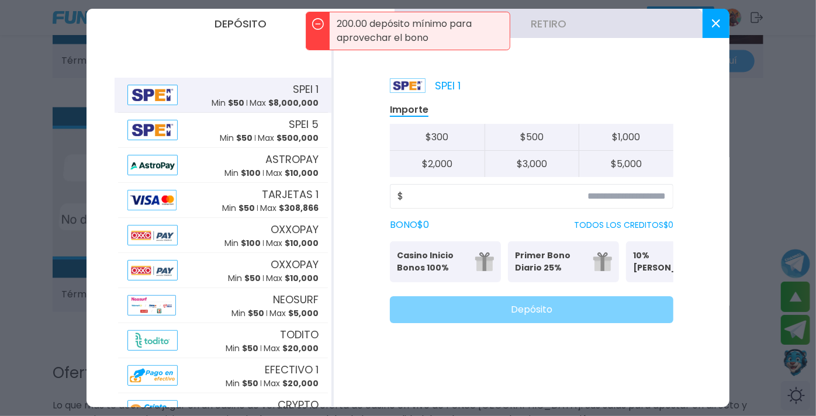
scroll to position [63, 0]
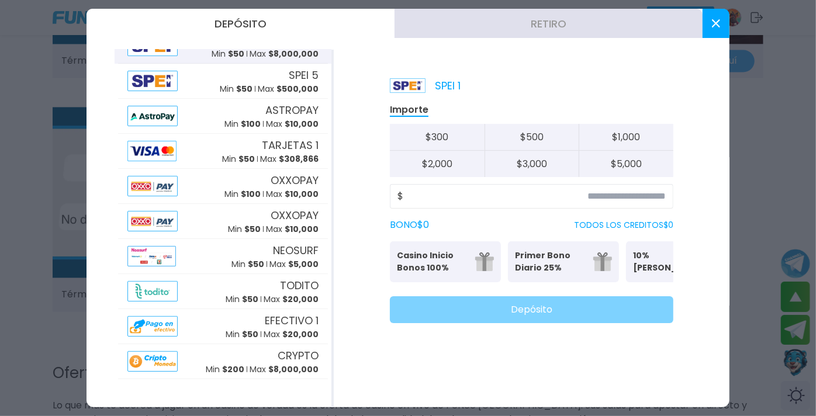
click at [707, 15] on button at bounding box center [716, 23] width 27 height 29
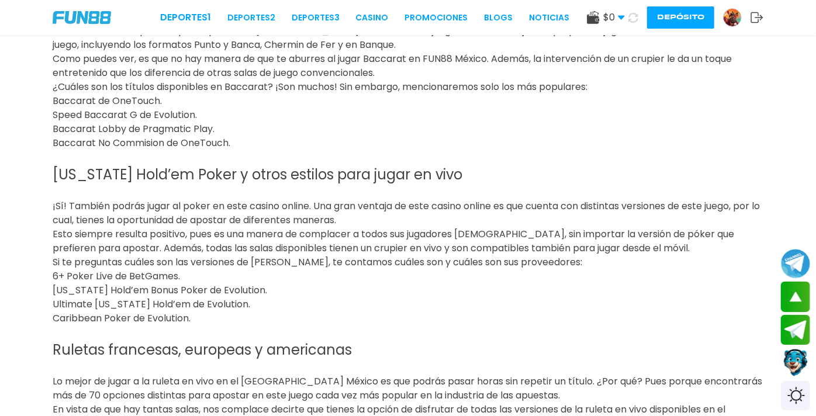
scroll to position [1994, 0]
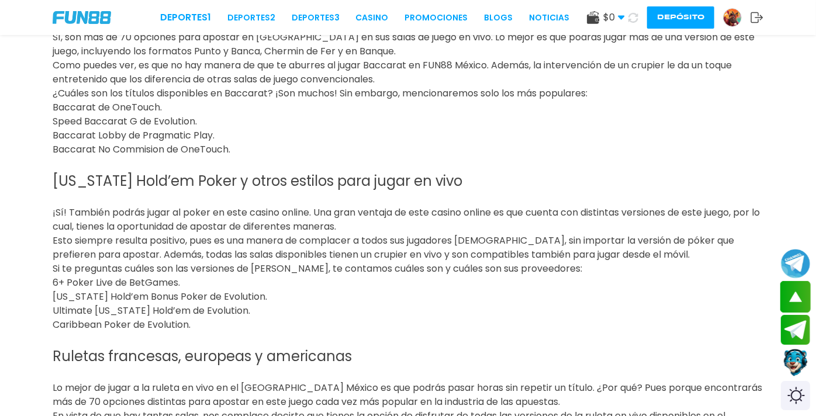
click at [789, 296] on button "scroll up" at bounding box center [795, 297] width 31 height 32
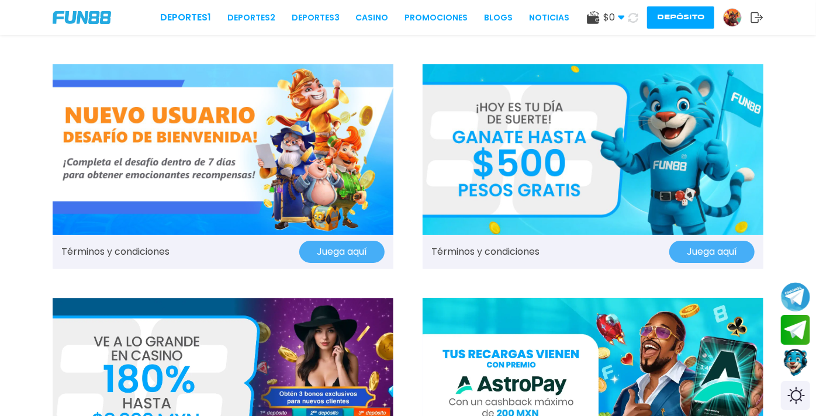
click at [727, 16] on img at bounding box center [733, 18] width 18 height 18
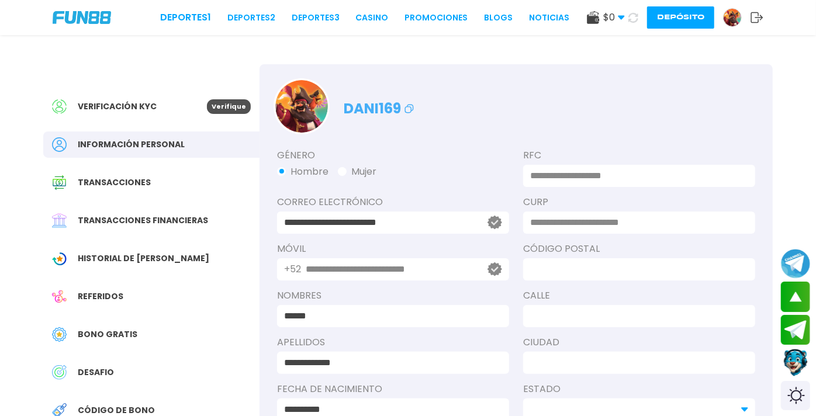
click at [221, 109] on p "Verifique" at bounding box center [229, 106] width 44 height 15
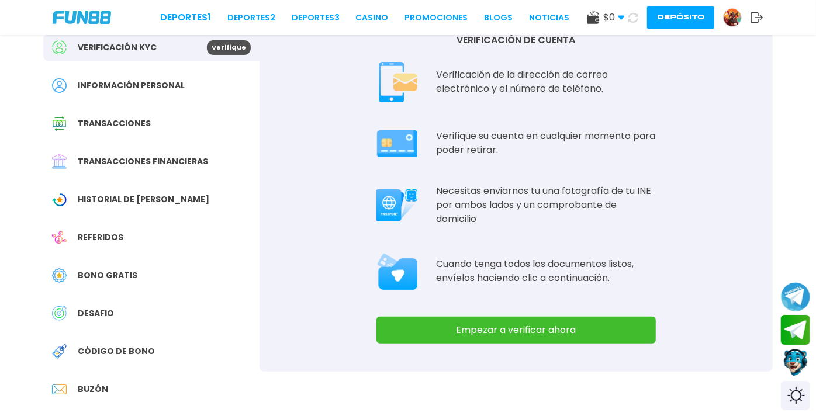
scroll to position [60, 0]
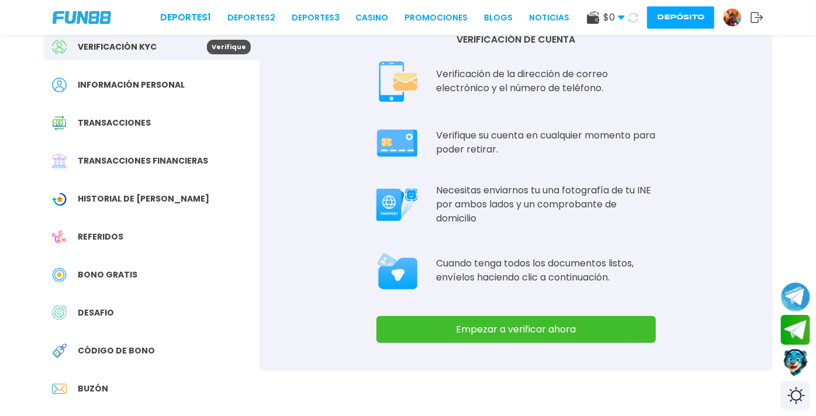
click at [499, 339] on button "Empezar a verificar ahora" at bounding box center [515, 329] width 279 height 27
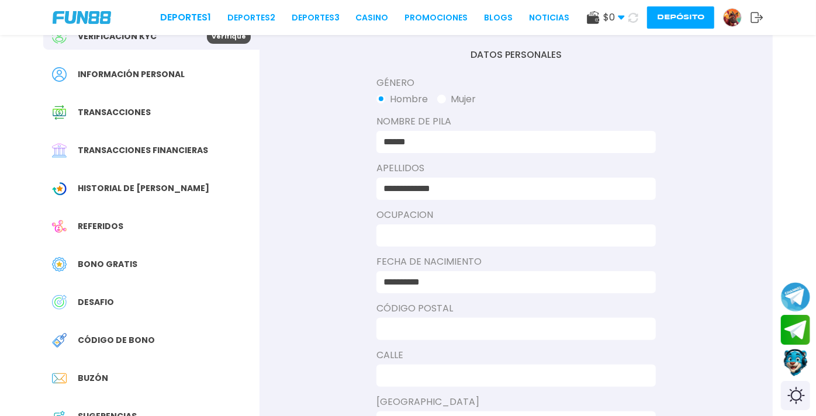
scroll to position [0, 0]
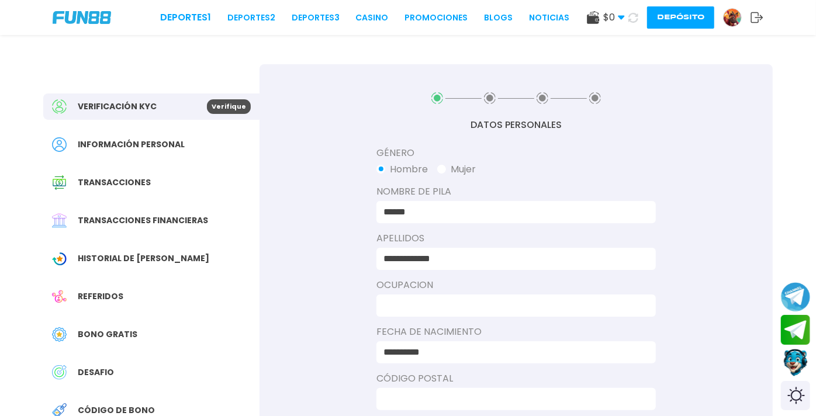
click at [492, 101] on icon at bounding box center [490, 98] width 12 height 12
